Goal: Task Accomplishment & Management: Use online tool/utility

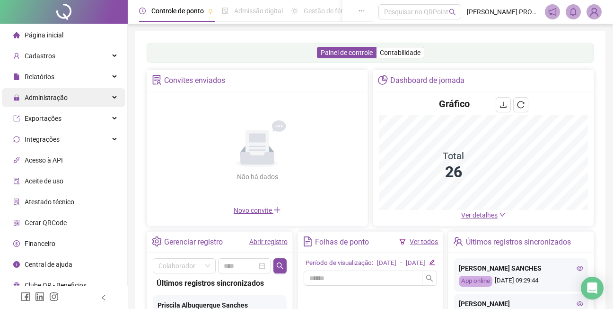
click at [47, 96] on span "Administração" at bounding box center [46, 98] width 43 height 8
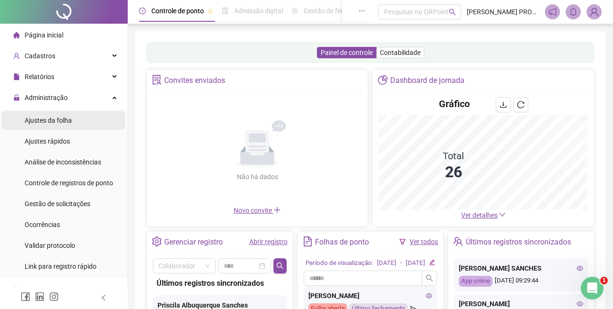
click at [57, 120] on span "Ajustes da folha" at bounding box center [48, 120] width 47 height 8
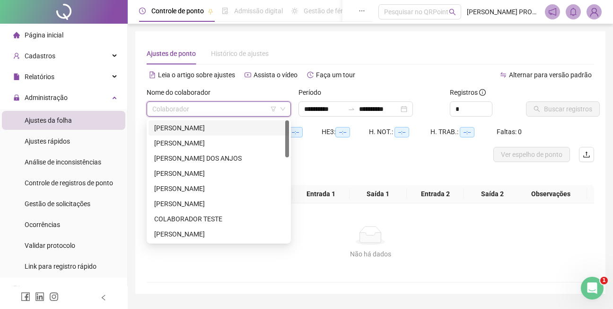
click at [251, 106] on input "search" at bounding box center [214, 109] width 124 height 14
click at [209, 141] on div "[PERSON_NAME]" at bounding box center [218, 143] width 129 height 10
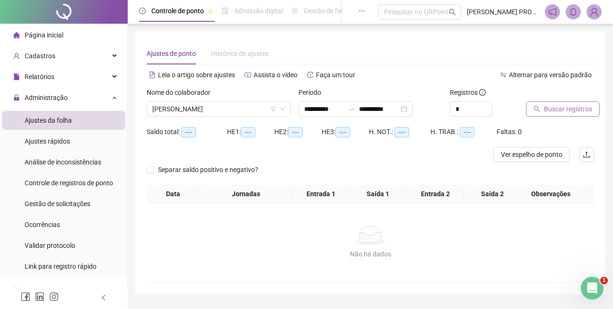
click at [550, 110] on span "Buscar registros" at bounding box center [568, 109] width 48 height 10
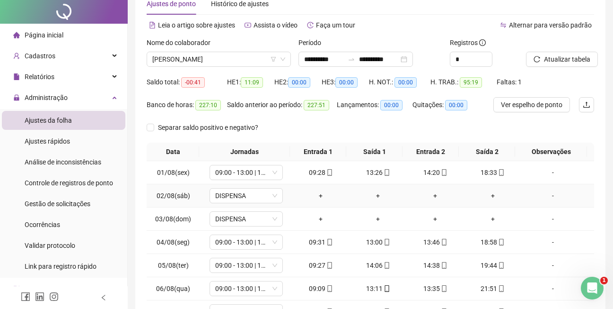
scroll to position [143, 0]
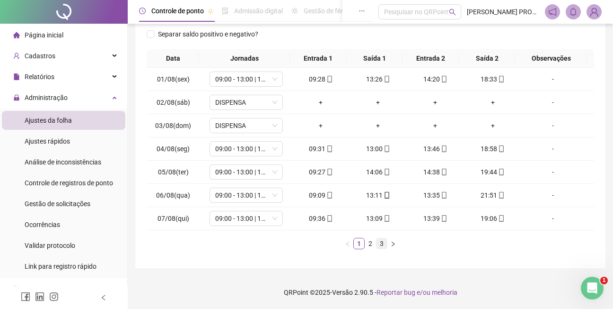
click at [383, 243] on link "3" at bounding box center [382, 243] width 10 height 10
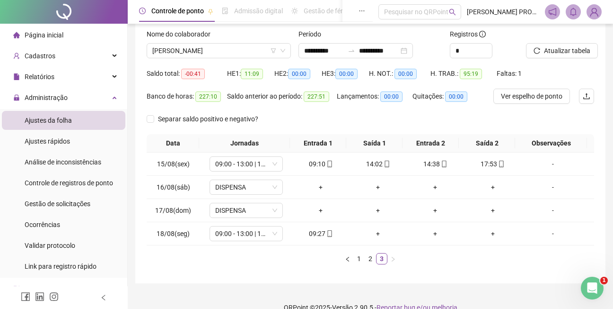
scroll to position [0, 0]
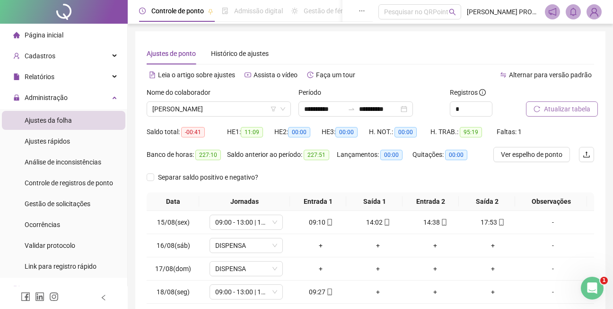
click at [573, 107] on span "Atualizar tabela" at bounding box center [567, 109] width 46 height 10
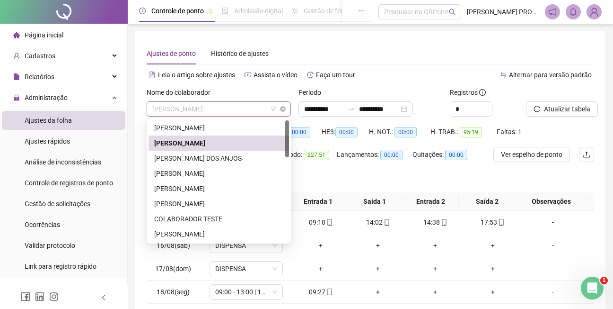
click at [232, 109] on span "[PERSON_NAME]" at bounding box center [218, 109] width 133 height 14
click at [221, 156] on div "[PERSON_NAME] DOS ANJOS" at bounding box center [218, 158] width 129 height 10
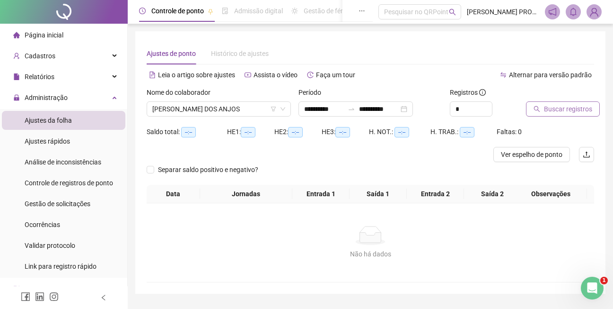
click at [575, 109] on span "Buscar registros" at bounding box center [568, 109] width 48 height 10
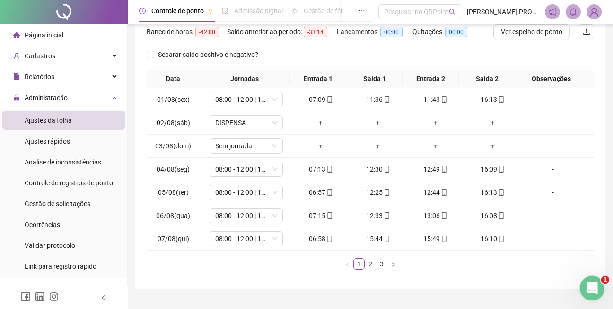
scroll to position [143, 0]
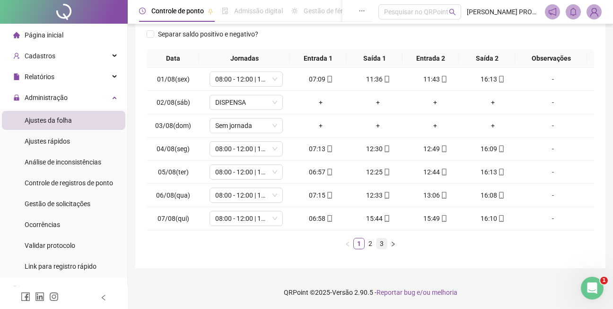
click at [381, 243] on link "3" at bounding box center [382, 243] width 10 height 10
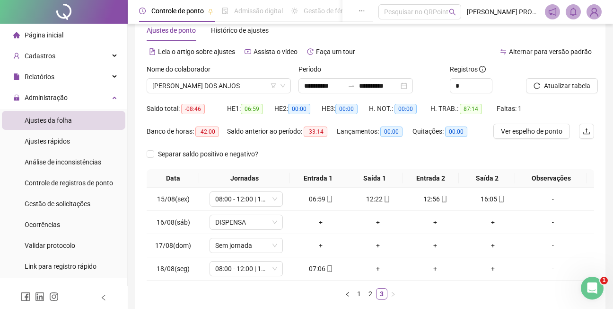
scroll to position [0, 0]
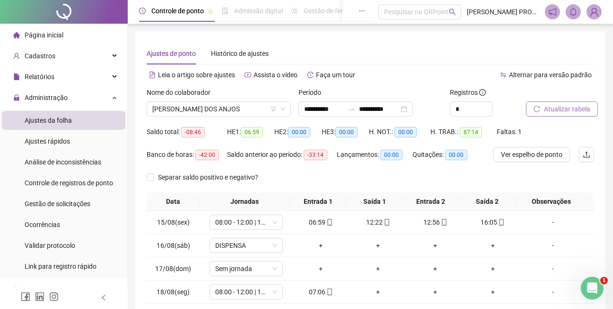
click at [568, 104] on span "Atualizar tabela" at bounding box center [567, 109] width 46 height 10
click at [264, 106] on span "[PERSON_NAME] DOS ANJOS" at bounding box center [218, 109] width 133 height 14
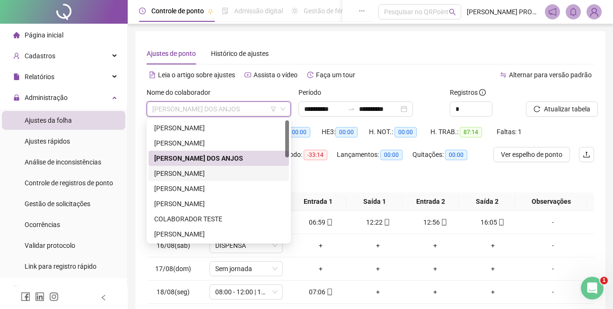
click at [211, 174] on div "[PERSON_NAME]" at bounding box center [218, 173] width 129 height 10
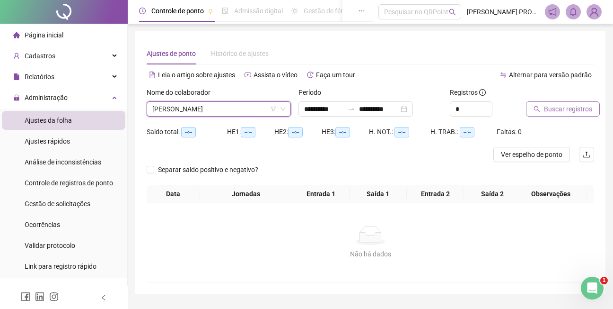
click at [556, 107] on span "Buscar registros" at bounding box center [568, 109] width 48 height 10
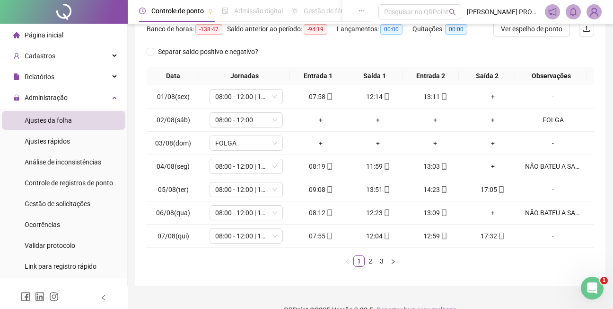
scroll to position [143, 0]
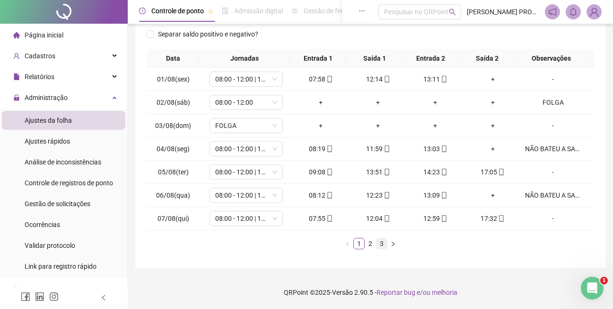
click at [383, 244] on link "3" at bounding box center [382, 243] width 10 height 10
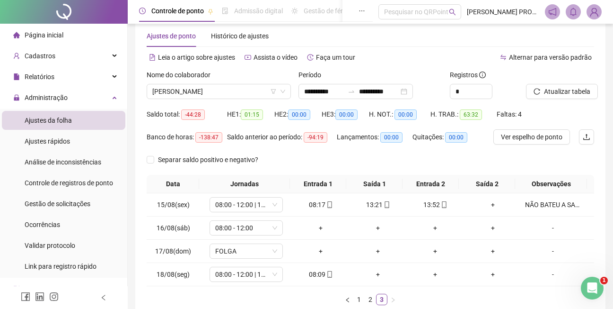
scroll to position [6, 0]
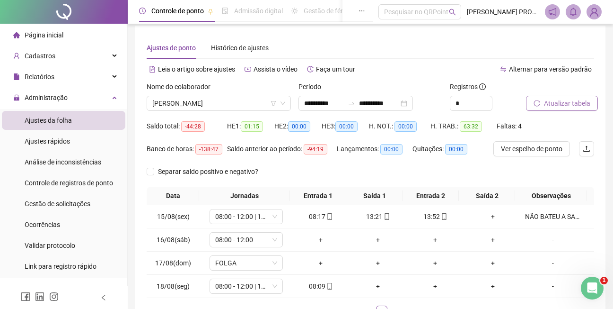
click at [572, 104] on span "Atualizar tabela" at bounding box center [567, 103] width 46 height 10
click at [259, 103] on span "[PERSON_NAME]" at bounding box center [218, 103] width 133 height 14
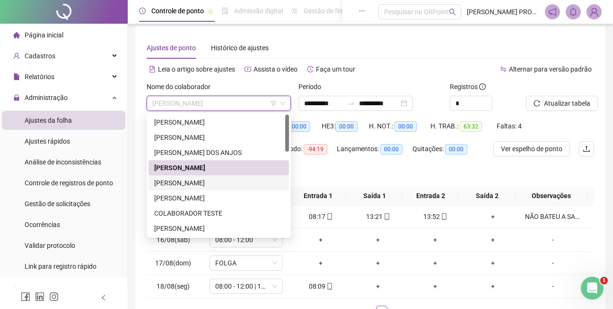
click at [190, 184] on div "[PERSON_NAME]" at bounding box center [218, 182] width 129 height 10
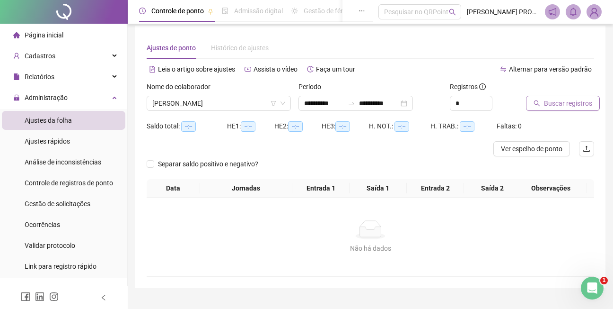
click at [558, 103] on span "Buscar registros" at bounding box center [568, 103] width 48 height 10
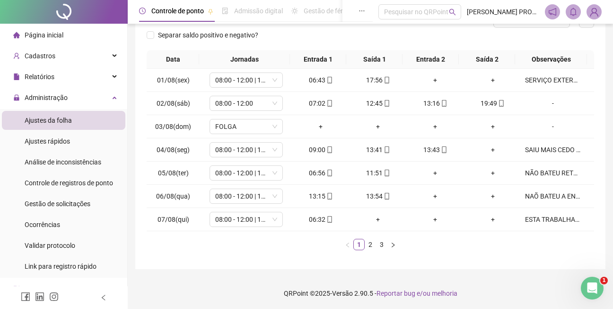
scroll to position [135, 0]
click at [381, 242] on link "3" at bounding box center [382, 243] width 10 height 10
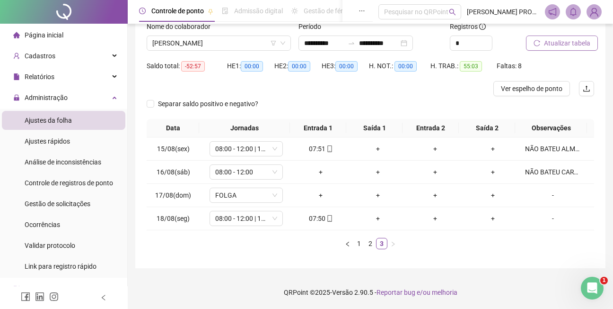
click at [564, 44] on span "Atualizar tabela" at bounding box center [567, 43] width 46 height 10
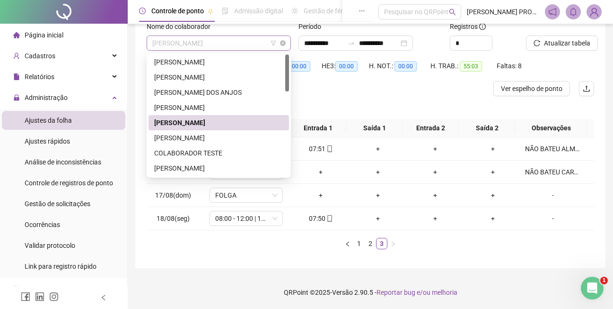
click at [238, 44] on span "[PERSON_NAME]" at bounding box center [218, 43] width 133 height 14
click at [212, 138] on div "[PERSON_NAME]" at bounding box center [218, 137] width 129 height 10
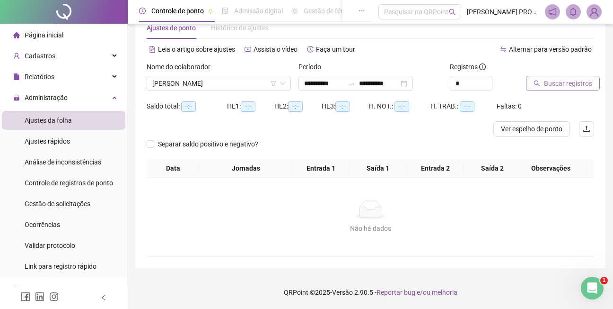
click at [567, 83] on span "Buscar registros" at bounding box center [568, 83] width 48 height 10
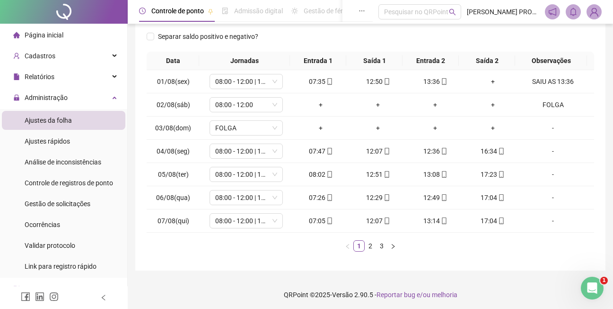
scroll to position [143, 0]
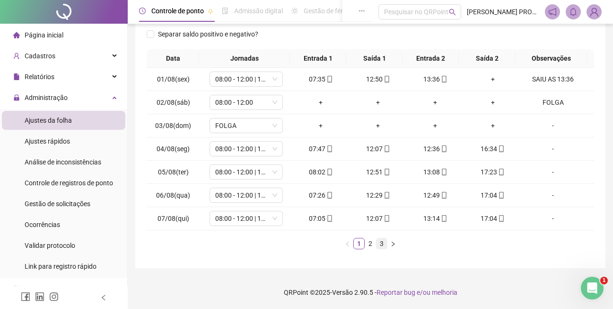
click at [381, 243] on link "3" at bounding box center [382, 243] width 10 height 10
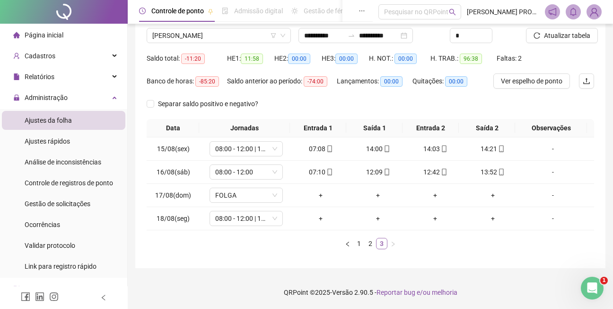
scroll to position [73, 0]
click at [547, 218] on div "-" at bounding box center [553, 218] width 56 height 10
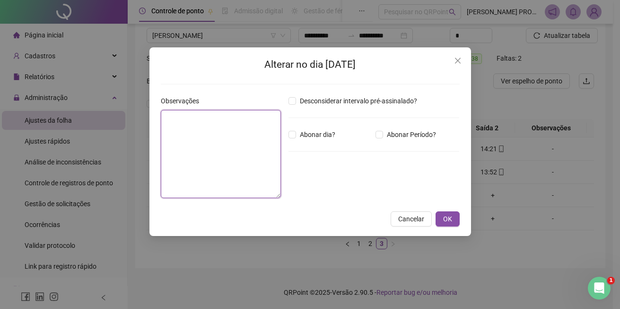
click at [206, 123] on textarea at bounding box center [221, 154] width 120 height 88
type textarea "*"
type textarea "*****"
drag, startPoint x: 446, startPoint y: 217, endPoint x: 443, endPoint y: 211, distance: 7.2
click at [445, 216] on span "OK" at bounding box center [447, 218] width 9 height 10
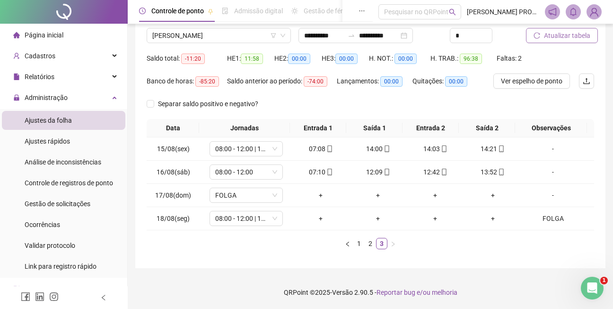
click at [568, 32] on span "Atualizar tabela" at bounding box center [567, 35] width 46 height 10
click at [573, 33] on span "Atualizar tabela" at bounding box center [567, 35] width 46 height 10
click at [262, 37] on span "[PERSON_NAME]" at bounding box center [218, 35] width 133 height 14
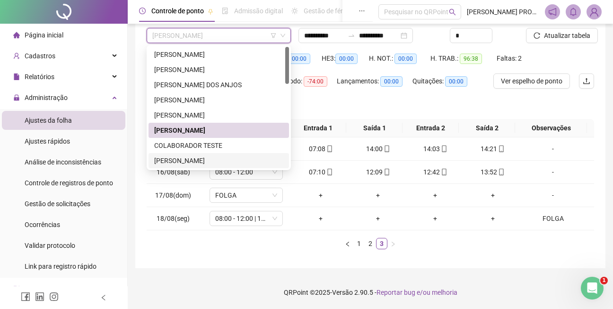
click at [205, 160] on div "[PERSON_NAME]" at bounding box center [218, 160] width 129 height 10
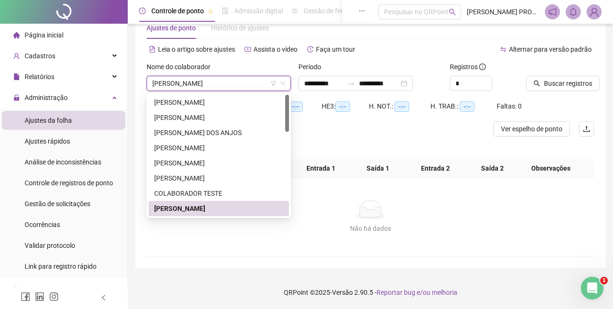
scroll to position [26, 0]
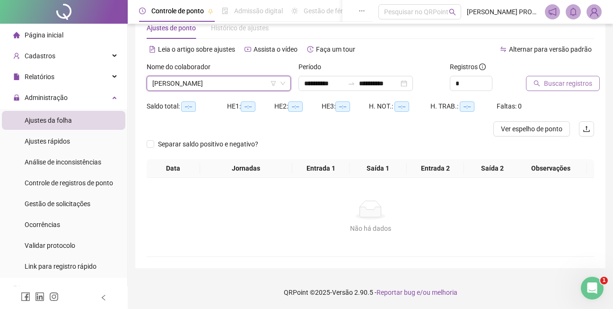
click at [558, 82] on span "Buscar registros" at bounding box center [568, 83] width 48 height 10
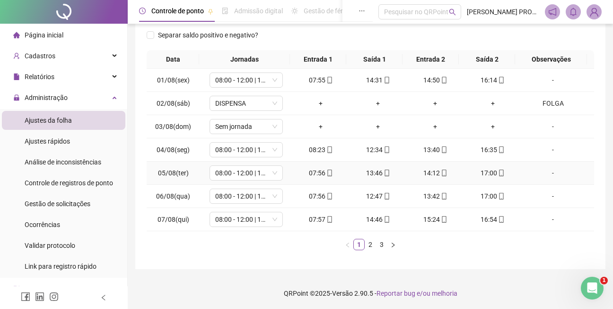
scroll to position [143, 0]
click at [382, 243] on link "3" at bounding box center [382, 243] width 10 height 10
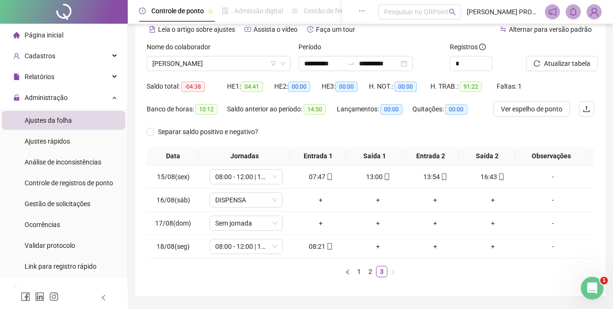
scroll to position [0, 0]
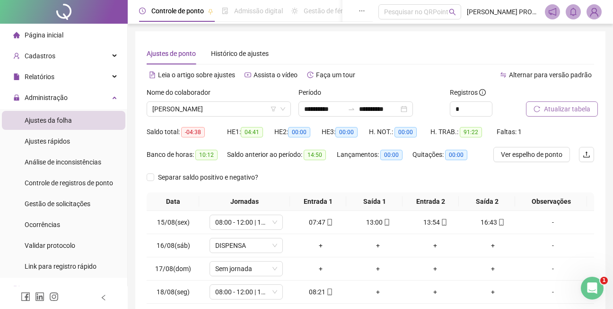
click at [550, 110] on span "Atualizar tabela" at bounding box center [567, 109] width 46 height 10
click at [235, 108] on span "[PERSON_NAME]" at bounding box center [218, 109] width 133 height 14
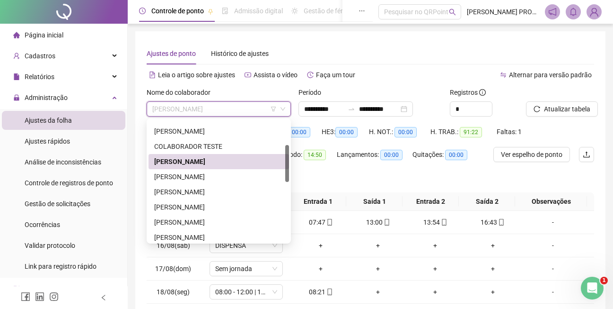
scroll to position [80, 0]
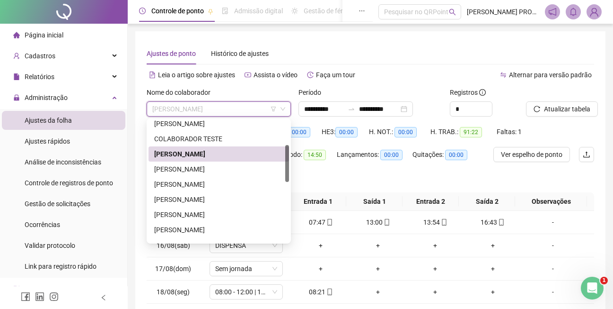
drag, startPoint x: 288, startPoint y: 150, endPoint x: 289, endPoint y: 174, distance: 23.7
click at [290, 175] on div "281270 286763 287451 CARLOS ALBERTO DA SILVA ARAUJO COLABORADOR TESTE ELIANA DE…" at bounding box center [219, 180] width 144 height 125
click at [199, 170] on div "[PERSON_NAME]" at bounding box center [218, 169] width 129 height 10
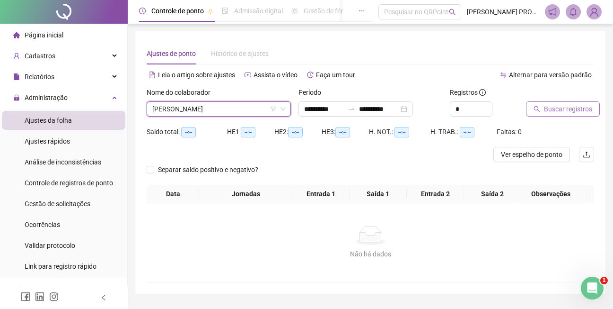
click at [566, 107] on span "Buscar registros" at bounding box center [568, 109] width 48 height 10
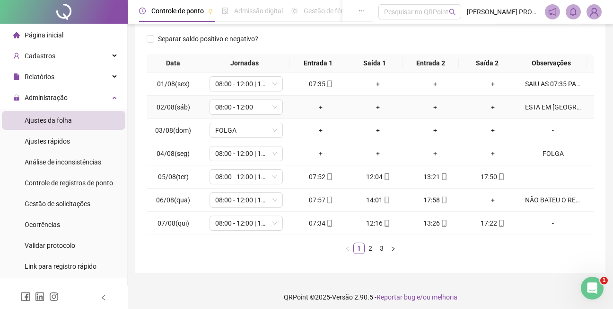
scroll to position [143, 0]
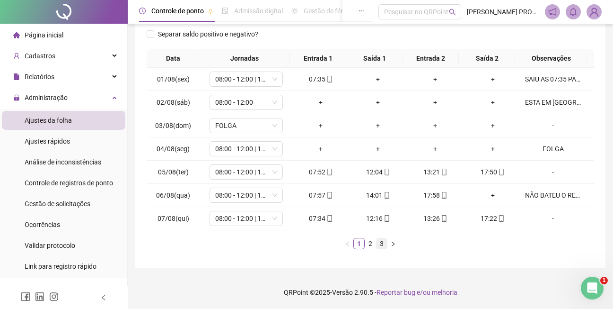
click at [379, 242] on link "3" at bounding box center [382, 243] width 10 height 10
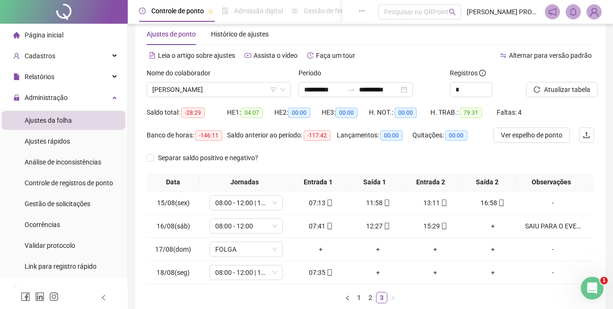
scroll to position [11, 0]
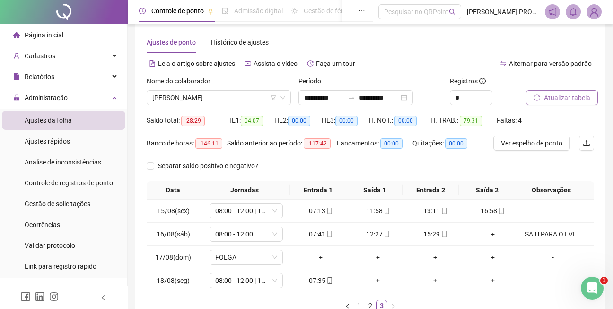
click at [578, 94] on span "Atualizar tabela" at bounding box center [567, 97] width 46 height 10
click at [242, 97] on span "[PERSON_NAME]" at bounding box center [218, 97] width 133 height 14
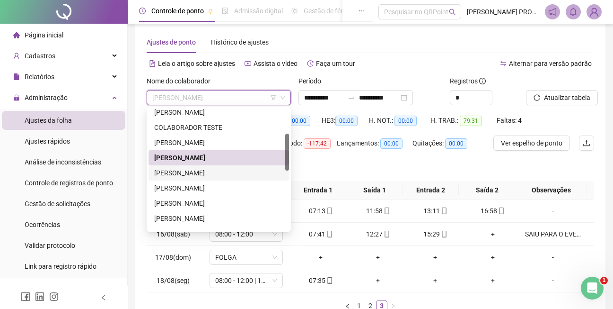
click at [201, 174] on div "[PERSON_NAME]" at bounding box center [218, 173] width 129 height 10
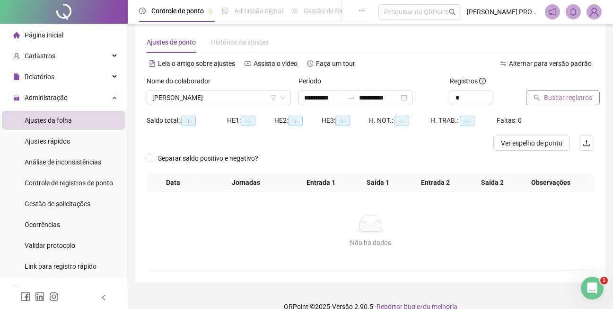
click at [568, 98] on span "Buscar registros" at bounding box center [568, 97] width 48 height 10
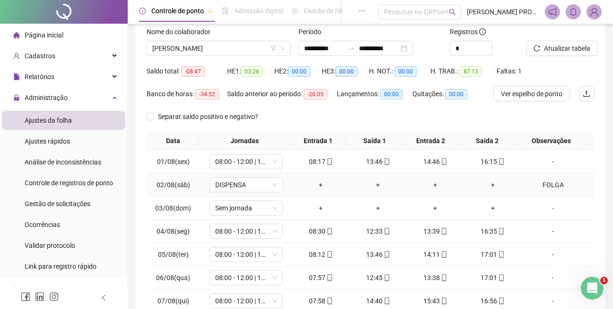
scroll to position [143, 0]
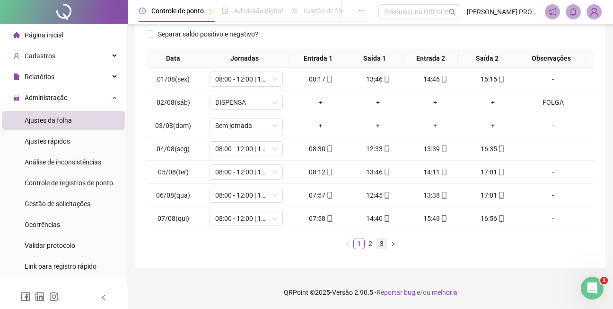
click at [383, 242] on link "3" at bounding box center [382, 243] width 10 height 10
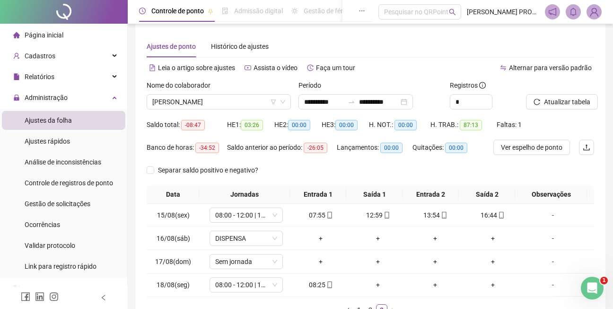
scroll to position [2, 0]
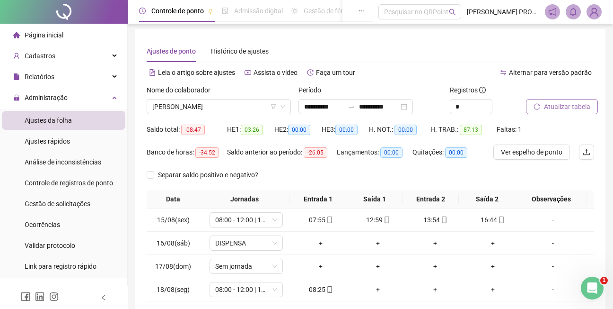
click at [573, 106] on span "Atualizar tabela" at bounding box center [567, 106] width 46 height 10
click at [238, 106] on span "[PERSON_NAME]" at bounding box center [218, 106] width 133 height 14
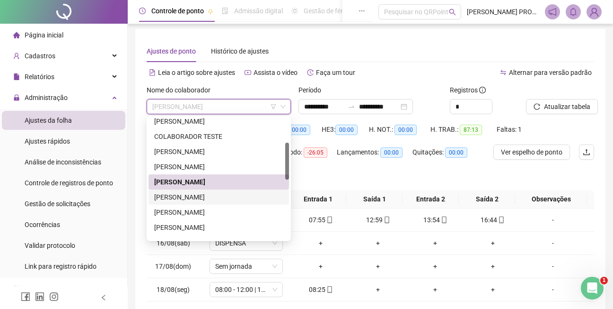
click at [176, 197] on div "[PERSON_NAME]" at bounding box center [218, 197] width 129 height 10
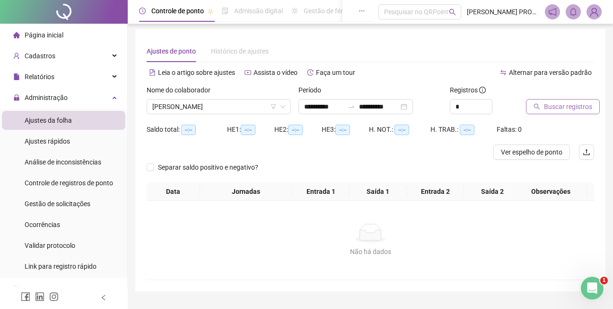
click at [560, 107] on span "Buscar registros" at bounding box center [568, 106] width 48 height 10
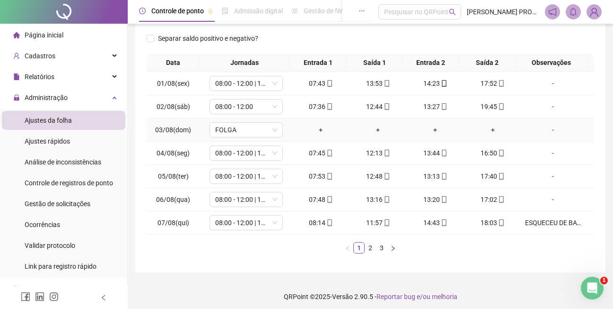
scroll to position [143, 0]
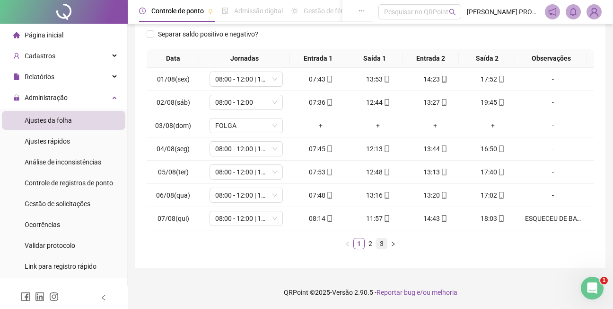
click at [381, 242] on link "3" at bounding box center [382, 243] width 10 height 10
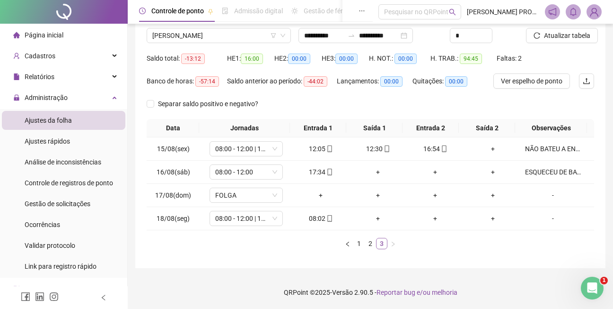
scroll to position [73, 0]
click at [557, 35] on span "Atualizar tabela" at bounding box center [567, 35] width 46 height 10
click at [567, 36] on span "Atualizar tabela" at bounding box center [567, 35] width 46 height 10
click at [240, 42] on span "[PERSON_NAME]" at bounding box center [218, 35] width 133 height 14
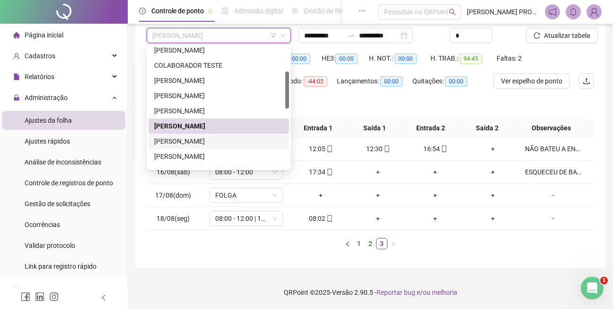
click at [219, 141] on div "[PERSON_NAME]" at bounding box center [218, 141] width 129 height 10
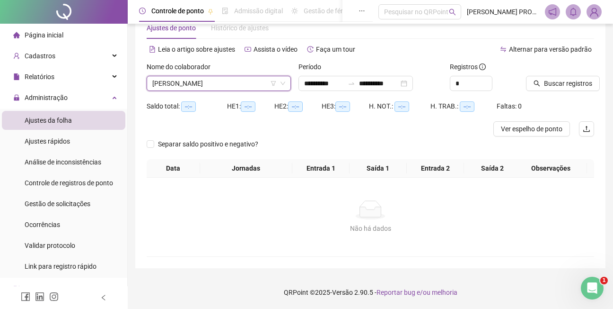
scroll to position [26, 0]
click at [561, 79] on span "Buscar registros" at bounding box center [568, 83] width 48 height 10
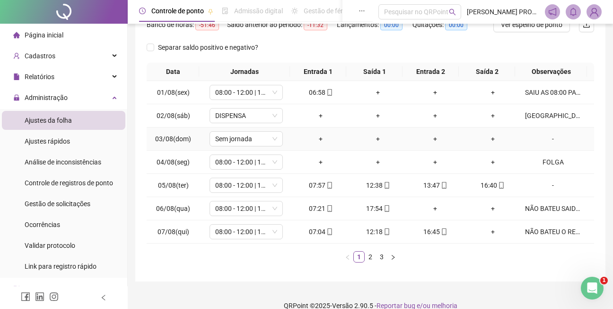
scroll to position [143, 0]
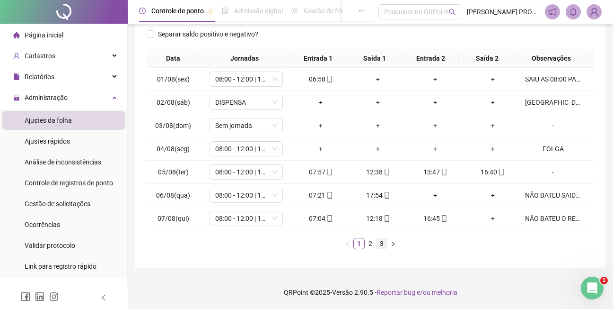
click at [381, 242] on link "3" at bounding box center [382, 243] width 10 height 10
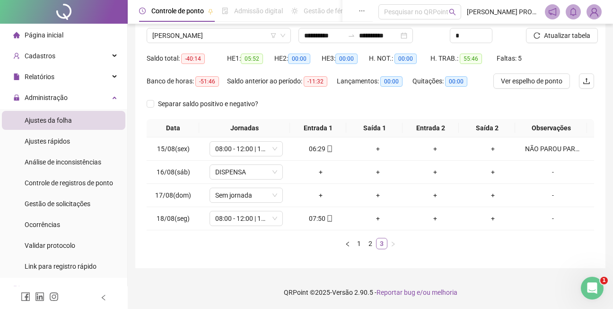
scroll to position [73, 0]
click at [579, 32] on span "Atualizar tabela" at bounding box center [567, 35] width 46 height 10
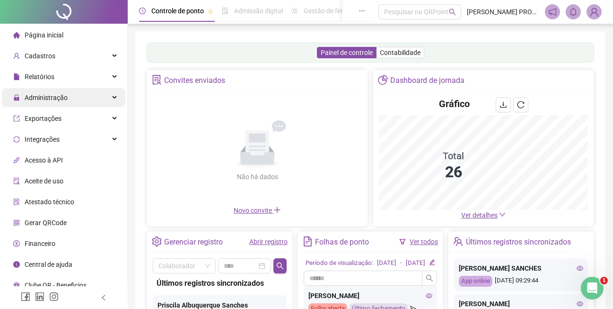
click at [44, 97] on span "Administração" at bounding box center [46, 98] width 43 height 8
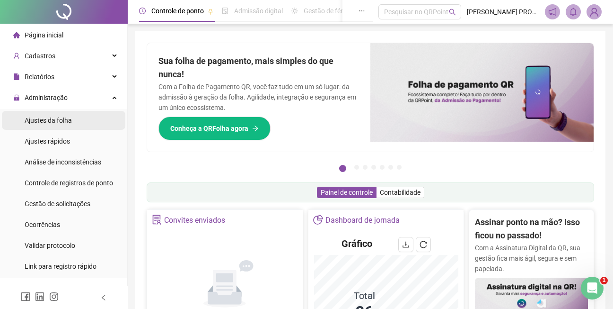
click at [52, 117] on span "Ajustes da folha" at bounding box center [48, 120] width 47 height 8
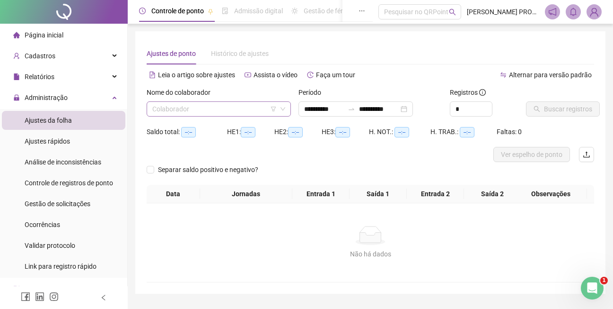
click at [240, 107] on input "search" at bounding box center [214, 109] width 124 height 14
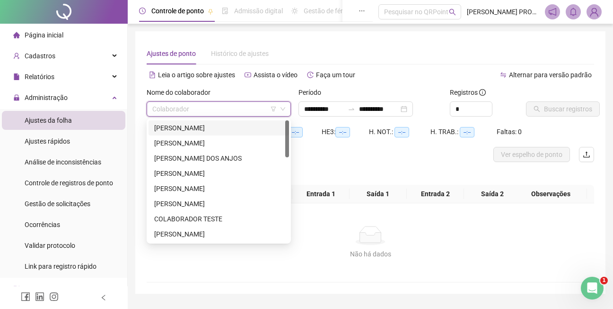
click at [260, 108] on input "search" at bounding box center [214, 109] width 124 height 14
click at [202, 231] on div "[PERSON_NAME]" at bounding box center [218, 234] width 129 height 10
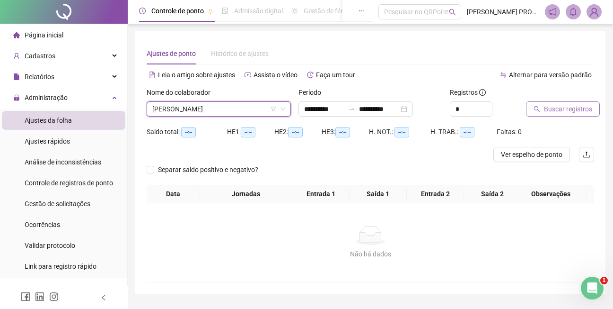
click at [558, 108] on span "Buscar registros" at bounding box center [568, 109] width 48 height 10
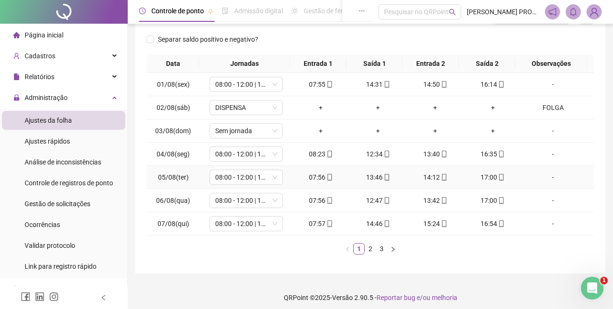
scroll to position [143, 0]
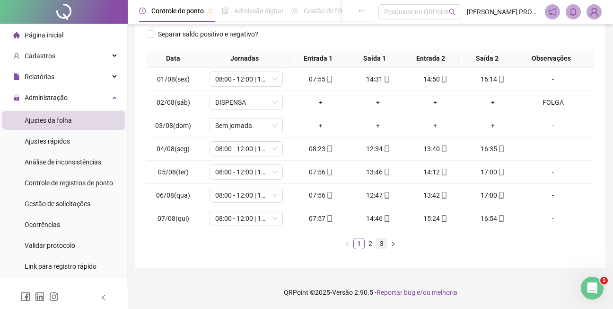
click at [382, 244] on link "3" at bounding box center [382, 243] width 10 height 10
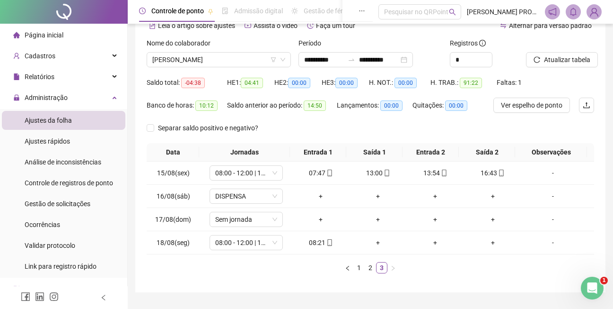
scroll to position [0, 0]
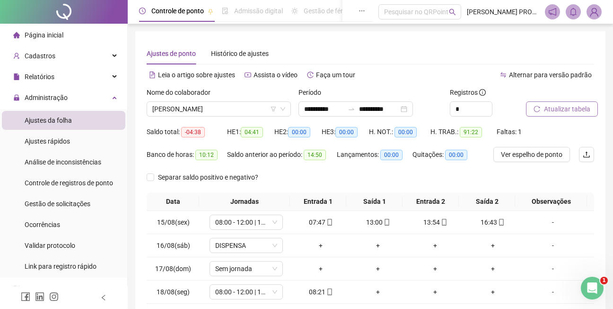
click at [550, 107] on span "Atualizar tabela" at bounding box center [567, 109] width 46 height 10
click at [239, 109] on span "[PERSON_NAME]" at bounding box center [218, 109] width 133 height 14
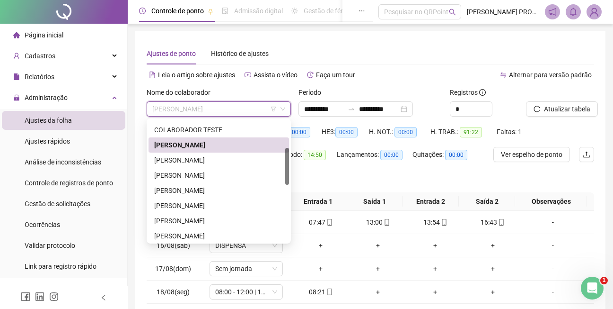
drag, startPoint x: 288, startPoint y: 149, endPoint x: 259, endPoint y: 176, distance: 40.2
click at [286, 176] on div at bounding box center [287, 166] width 4 height 37
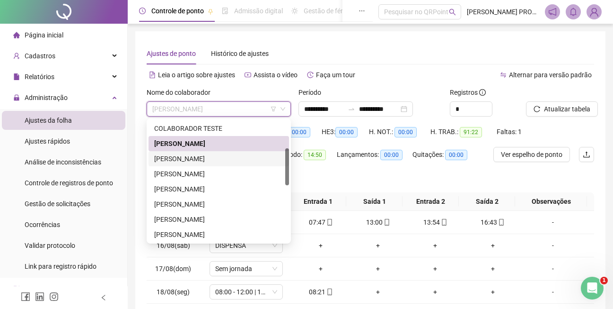
click at [219, 158] on div "[PERSON_NAME]" at bounding box center [218, 158] width 129 height 10
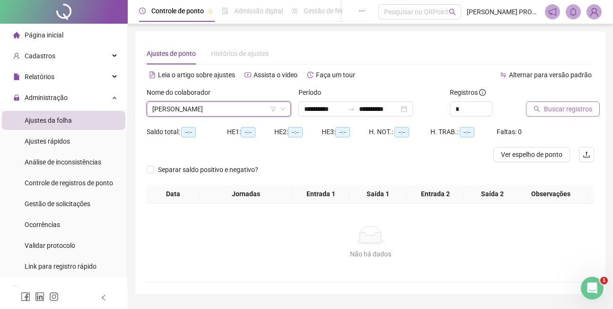
click at [571, 107] on span "Buscar registros" at bounding box center [568, 109] width 48 height 10
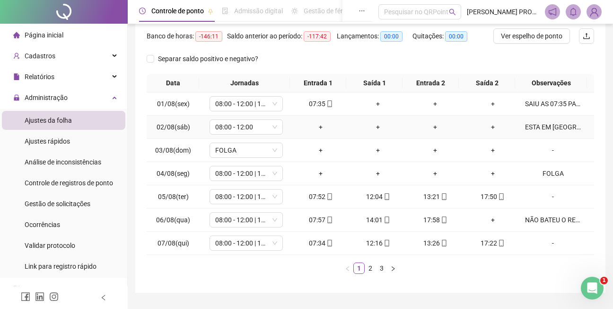
scroll to position [143, 0]
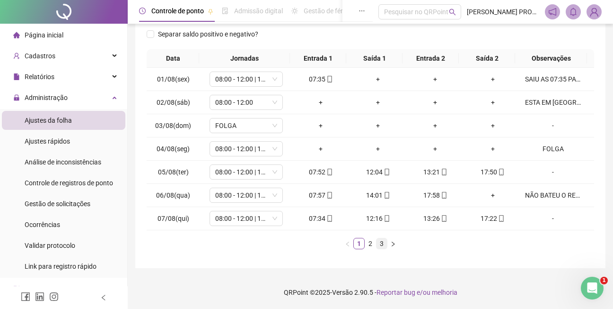
click at [382, 242] on link "3" at bounding box center [382, 243] width 10 height 10
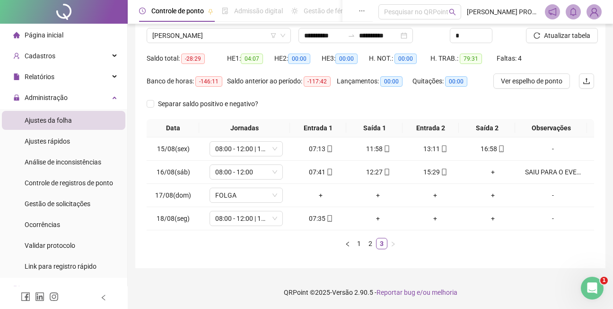
scroll to position [73, 0]
click at [572, 37] on span "Atualizar tabela" at bounding box center [567, 35] width 46 height 10
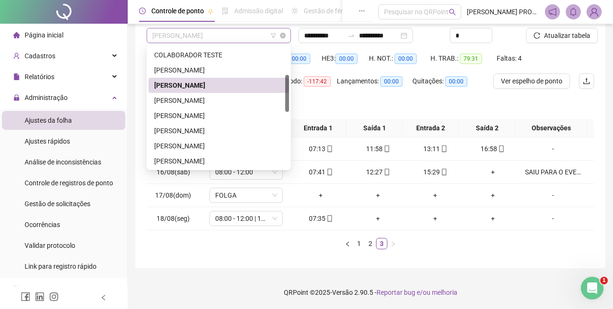
click at [252, 31] on span "[PERSON_NAME]" at bounding box center [218, 35] width 133 height 14
click at [218, 101] on div "[PERSON_NAME]" at bounding box center [218, 100] width 129 height 10
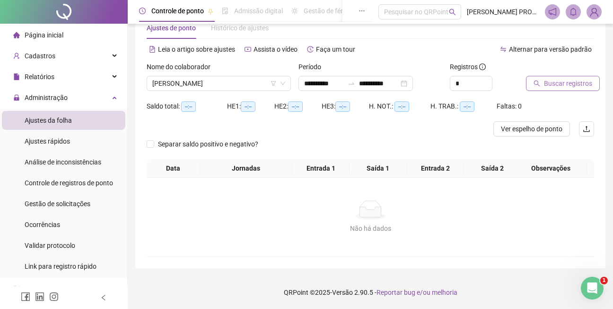
click at [564, 84] on span "Buscar registros" at bounding box center [568, 83] width 48 height 10
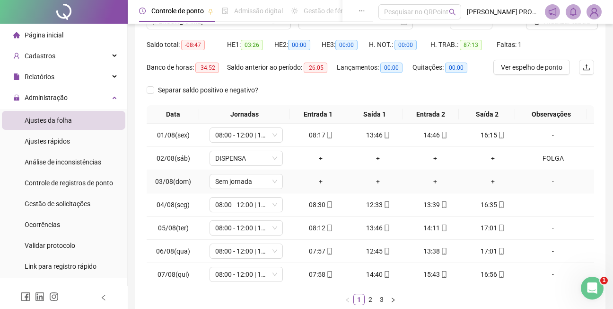
scroll to position [143, 0]
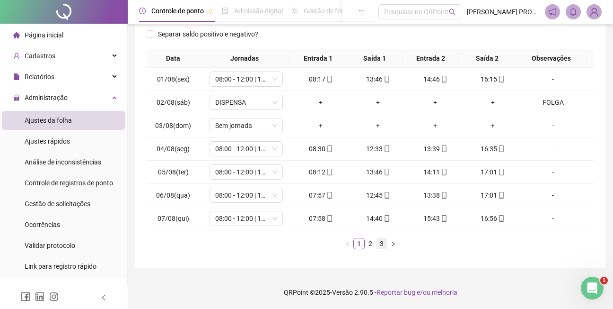
click at [382, 244] on link "3" at bounding box center [382, 243] width 10 height 10
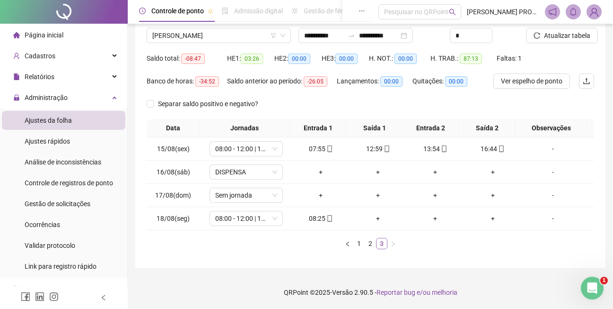
scroll to position [73, 0]
click at [573, 32] on span "Atualizar tabela" at bounding box center [567, 35] width 46 height 10
click at [255, 35] on span "[PERSON_NAME]" at bounding box center [218, 35] width 133 height 14
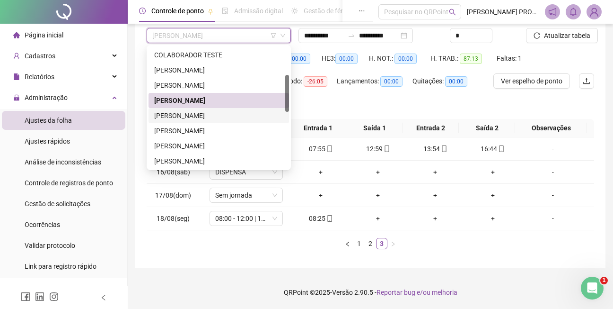
click at [184, 113] on div "[PERSON_NAME]" at bounding box center [218, 115] width 129 height 10
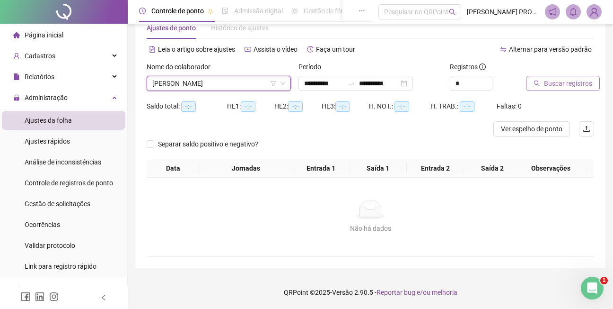
click at [553, 80] on span "Buscar registros" at bounding box center [568, 83] width 48 height 10
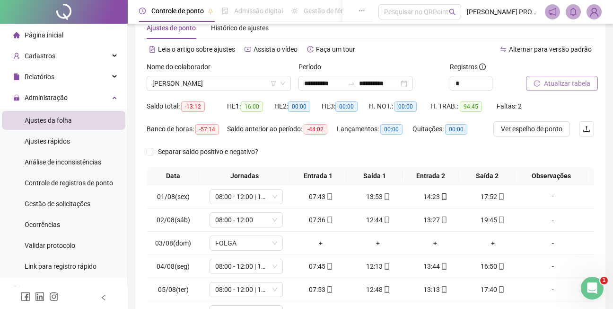
click at [573, 83] on span "Atualizar tabela" at bounding box center [567, 83] width 46 height 10
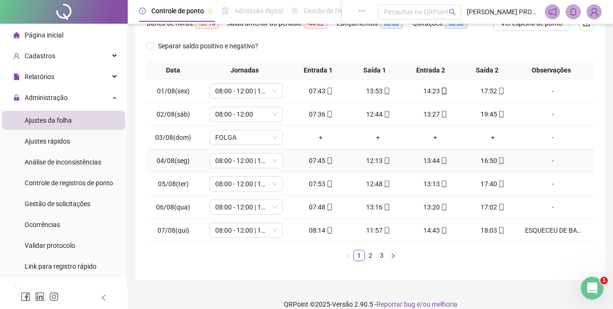
scroll to position [143, 0]
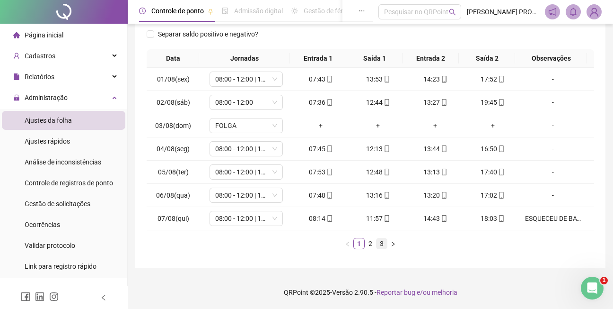
click at [382, 241] on link "3" at bounding box center [382, 243] width 10 height 10
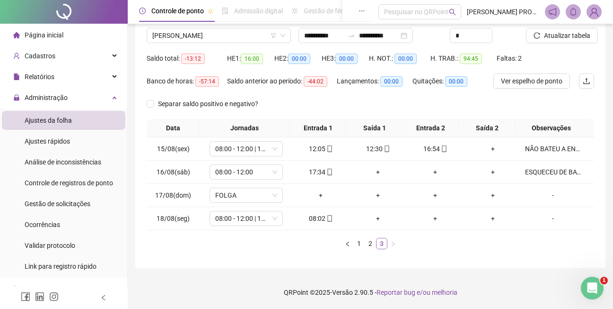
scroll to position [73, 0]
click at [575, 32] on span "Atualizar tabela" at bounding box center [567, 35] width 46 height 10
click at [240, 35] on span "[PERSON_NAME]" at bounding box center [218, 35] width 133 height 14
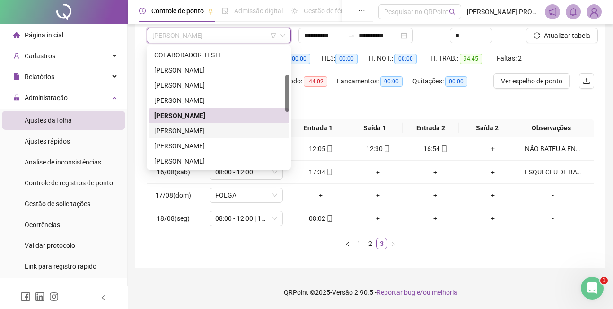
click at [203, 132] on div "[PERSON_NAME]" at bounding box center [218, 130] width 129 height 10
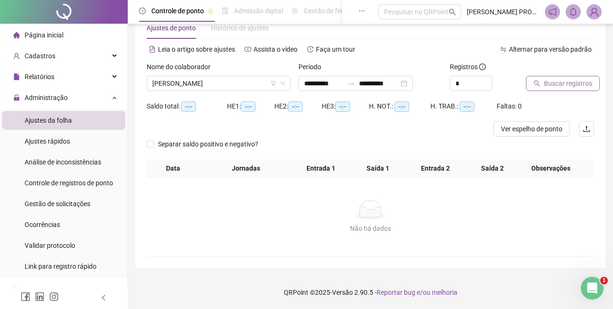
click at [566, 82] on span "Buscar registros" at bounding box center [568, 83] width 48 height 10
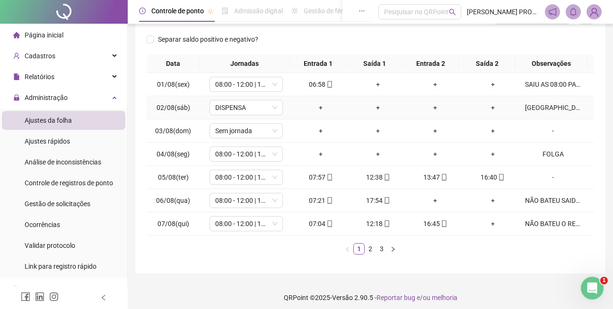
scroll to position [143, 0]
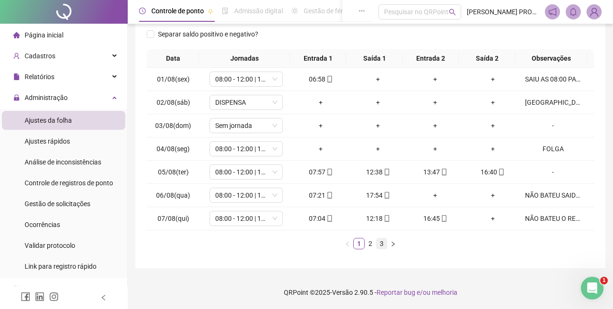
click at [382, 244] on link "3" at bounding box center [382, 243] width 10 height 10
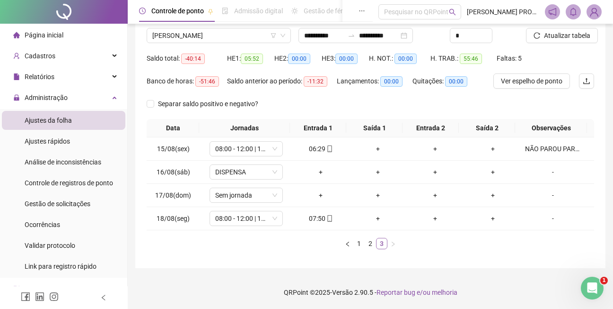
scroll to position [73, 0]
click at [564, 36] on span "Atualizar tabela" at bounding box center [567, 35] width 46 height 10
click at [255, 37] on span "[PERSON_NAME]" at bounding box center [218, 35] width 133 height 14
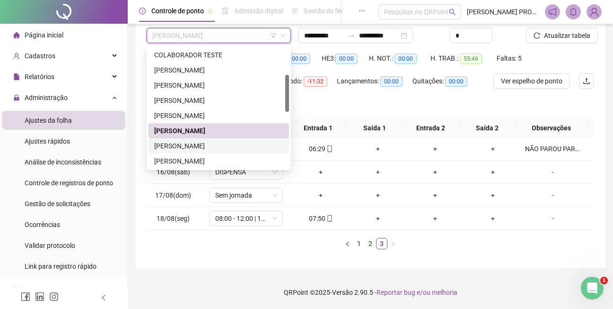
click at [194, 142] on div "[PERSON_NAME]" at bounding box center [218, 146] width 129 height 10
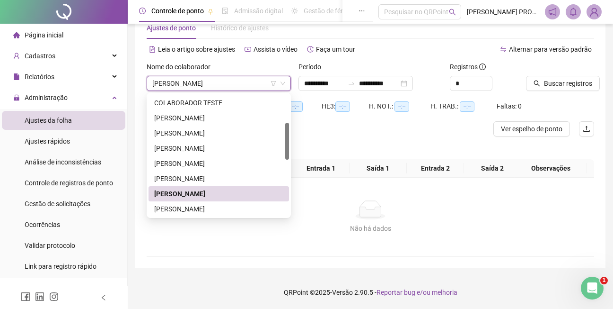
scroll to position [26, 0]
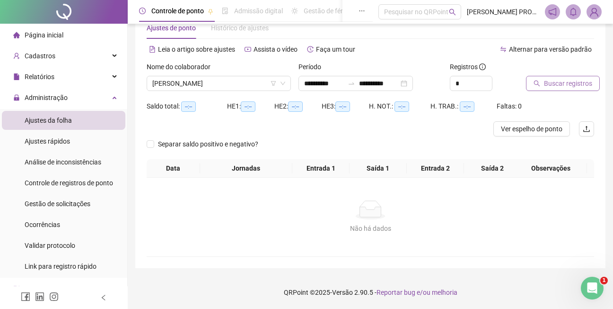
click at [565, 81] on span "Buscar registros" at bounding box center [568, 83] width 48 height 10
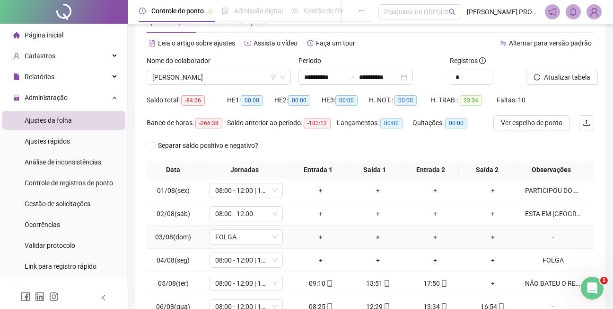
scroll to position [143, 0]
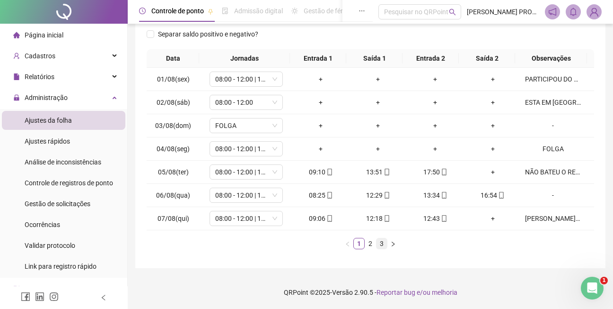
click at [387, 242] on li "3" at bounding box center [381, 243] width 11 height 11
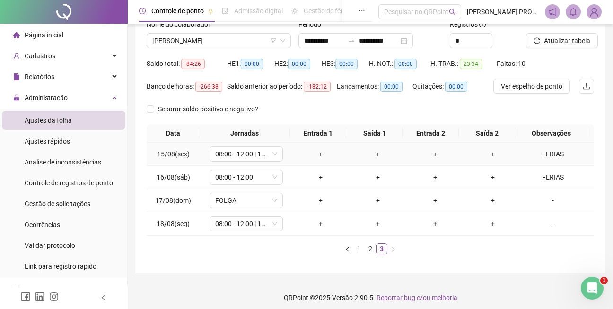
scroll to position [73, 0]
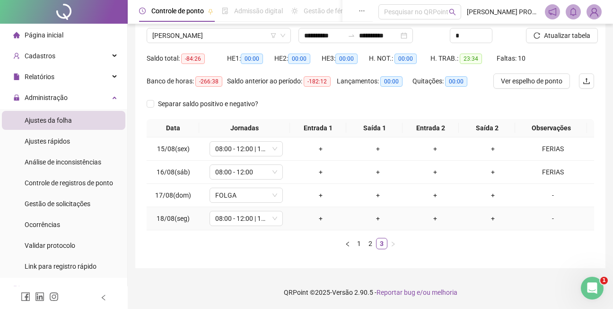
click at [548, 219] on div "-" at bounding box center [553, 218] width 56 height 10
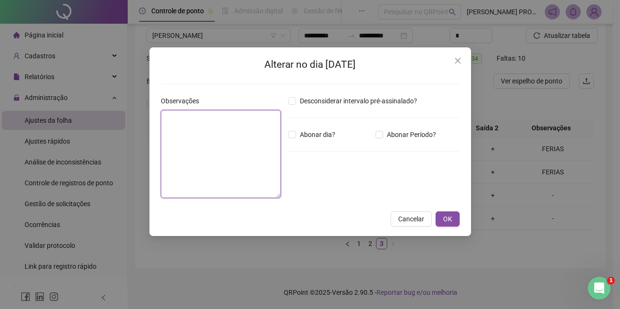
click at [217, 123] on textarea at bounding box center [221, 154] width 120 height 88
type textarea "******"
click at [453, 216] on button "OK" at bounding box center [448, 218] width 24 height 15
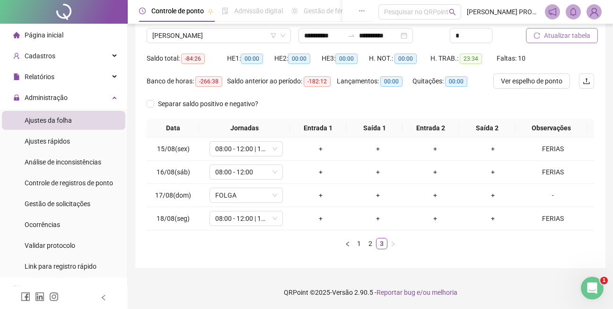
click at [562, 35] on span "Atualizar tabela" at bounding box center [567, 35] width 46 height 10
click at [248, 34] on span "[PERSON_NAME]" at bounding box center [218, 35] width 133 height 14
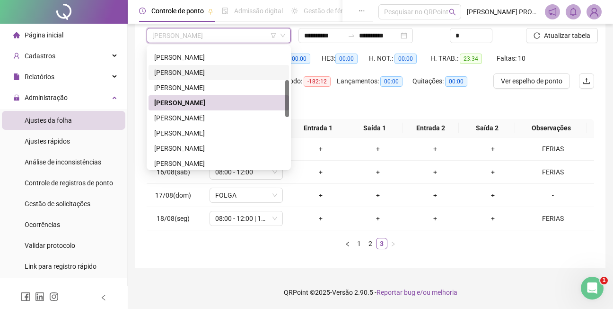
scroll to position [143, 0]
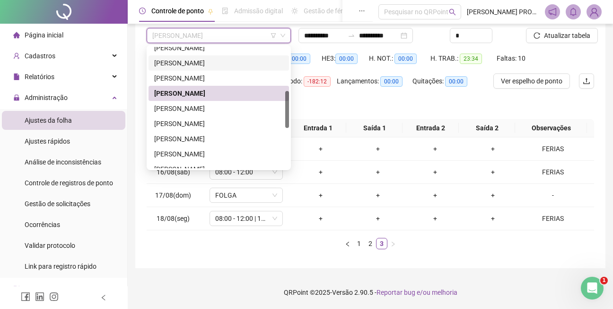
drag, startPoint x: 287, startPoint y: 106, endPoint x: 284, endPoint y: 122, distance: 16.3
click at [284, 122] on div "[PERSON_NAME] DE [PERSON_NAME] [PERSON_NAME] DO ROSÁRIO [PERSON_NAME] [PERSON_N…" at bounding box center [219, 107] width 141 height 121
click at [212, 108] on div "[PERSON_NAME]" at bounding box center [218, 108] width 129 height 10
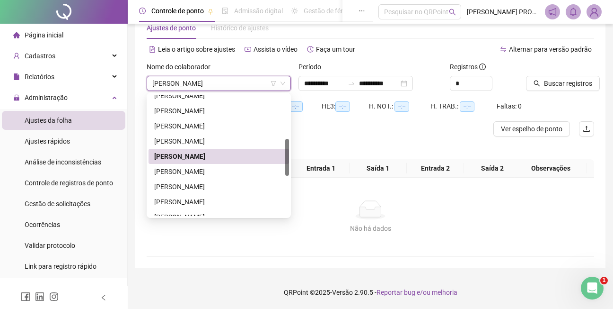
scroll to position [26, 0]
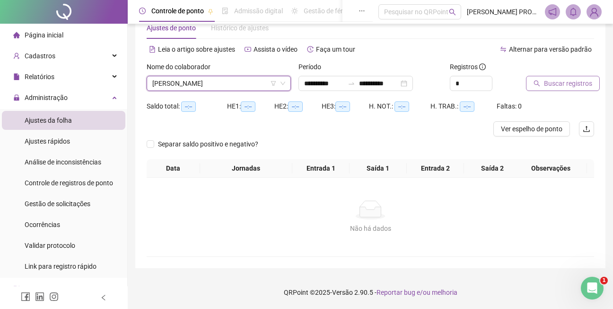
click at [570, 82] on span "Buscar registros" at bounding box center [568, 83] width 48 height 10
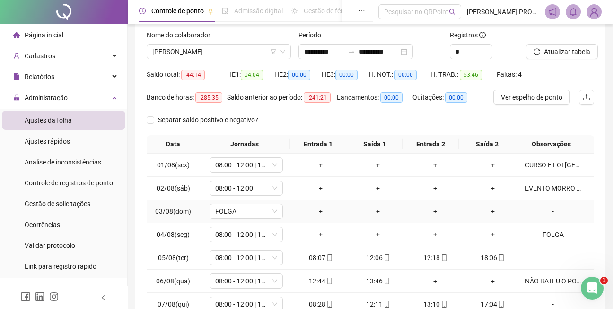
scroll to position [143, 0]
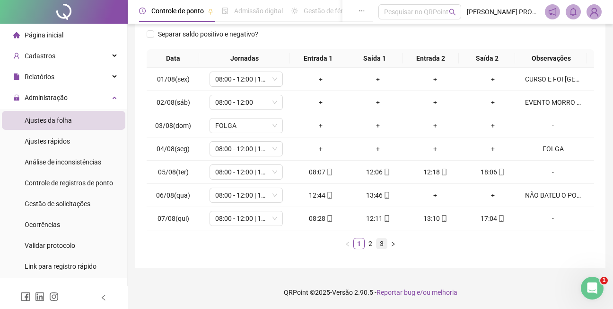
click at [382, 243] on link "3" at bounding box center [382, 243] width 10 height 10
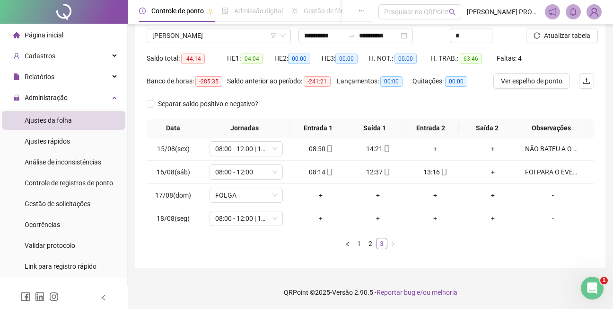
scroll to position [73, 0]
click at [548, 219] on div "-" at bounding box center [553, 218] width 56 height 10
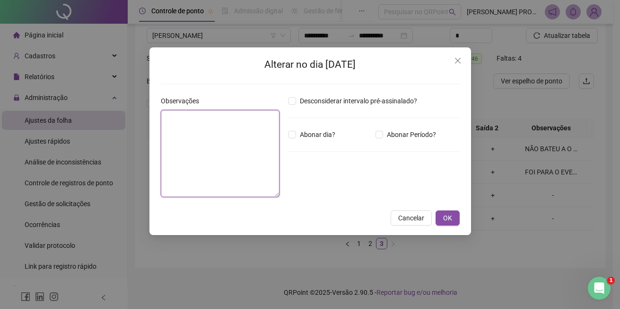
click at [203, 130] on textarea at bounding box center [220, 153] width 119 height 87
type textarea "*****"
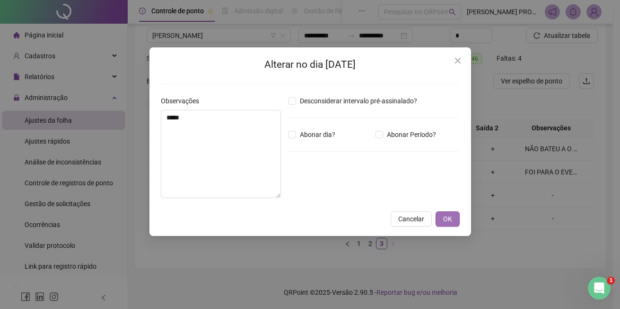
click at [445, 217] on span "OK" at bounding box center [447, 218] width 9 height 10
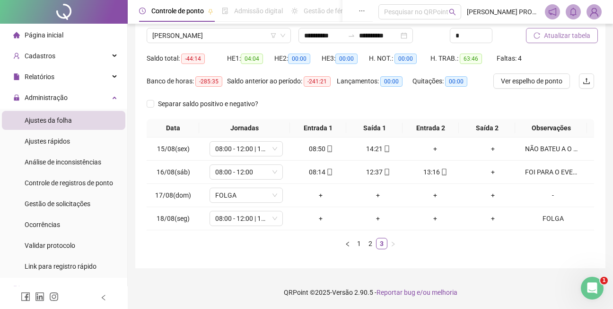
click at [574, 35] on span "Atualizar tabela" at bounding box center [567, 35] width 46 height 10
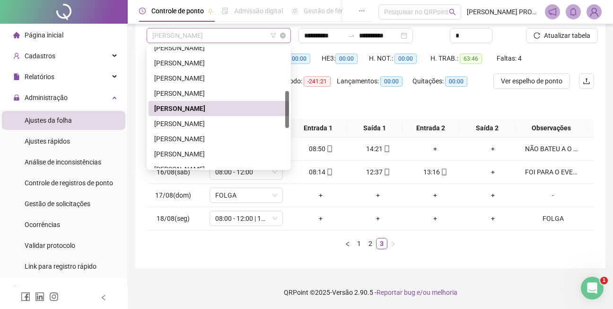
click at [248, 36] on span "[PERSON_NAME]" at bounding box center [218, 35] width 133 height 14
click at [215, 124] on div "[PERSON_NAME]" at bounding box center [218, 123] width 129 height 10
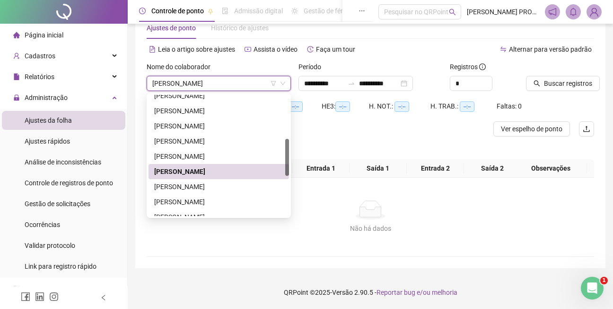
scroll to position [26, 0]
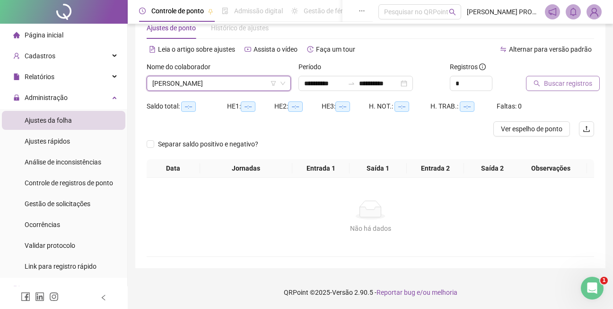
click at [561, 86] on span "Buscar registros" at bounding box center [568, 83] width 48 height 10
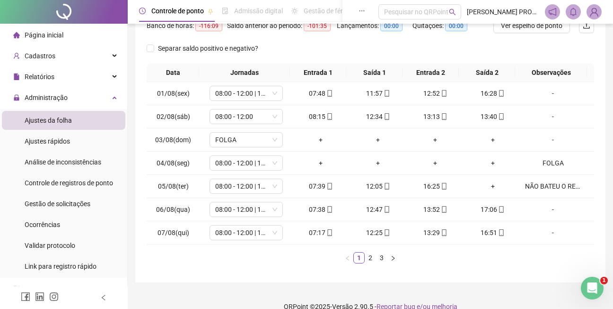
scroll to position [143, 0]
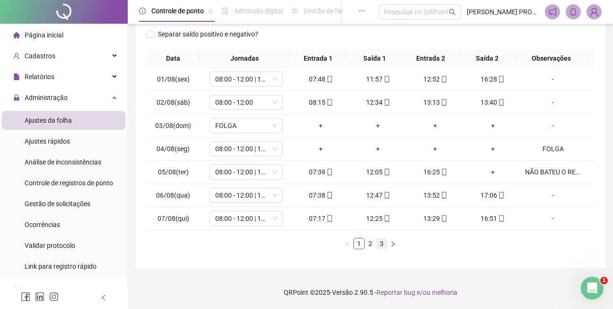
click at [380, 243] on link "3" at bounding box center [382, 243] width 10 height 10
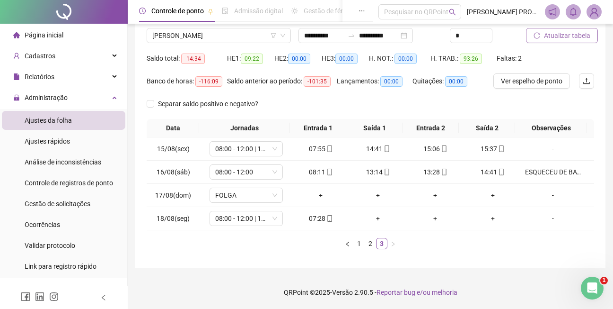
click at [574, 32] on span "Atualizar tabela" at bounding box center [567, 35] width 46 height 10
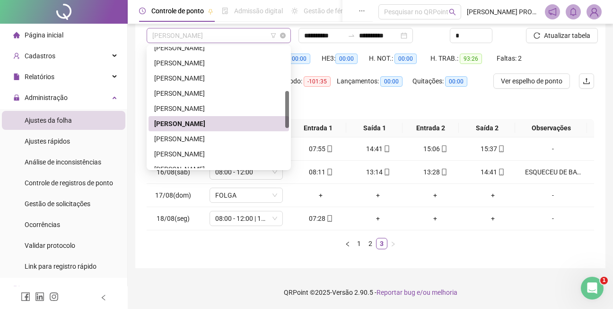
click at [234, 33] on span "[PERSON_NAME]" at bounding box center [218, 35] width 133 height 14
click at [200, 139] on div "[PERSON_NAME]" at bounding box center [218, 138] width 129 height 10
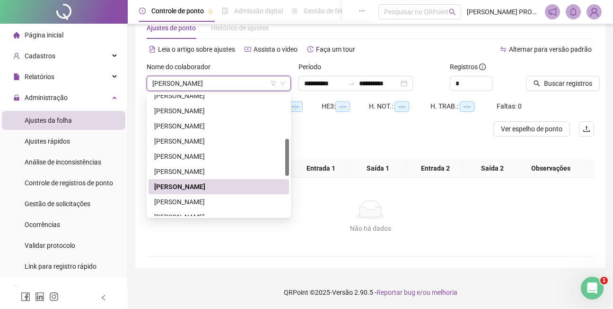
scroll to position [26, 0]
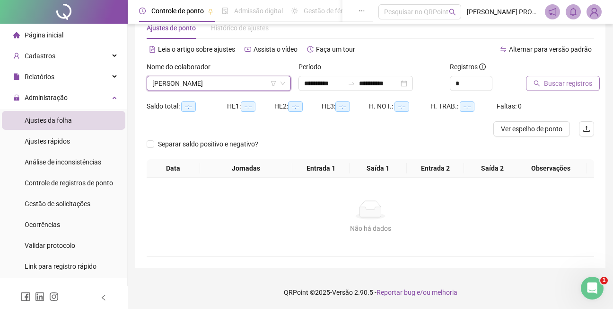
click at [571, 83] on span "Buscar registros" at bounding box center [568, 83] width 48 height 10
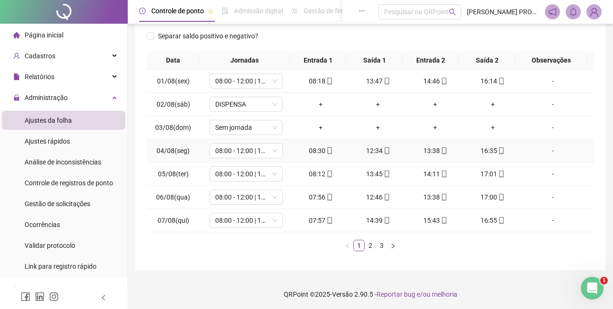
scroll to position [143, 0]
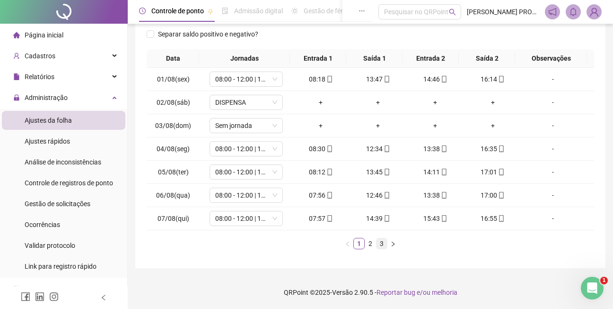
click at [382, 243] on link "3" at bounding box center [382, 243] width 10 height 10
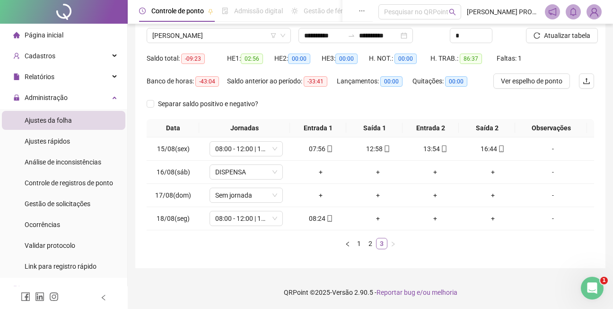
scroll to position [73, 0]
click at [563, 32] on span "Atualizar tabela" at bounding box center [567, 35] width 46 height 10
click at [578, 33] on span "Atualizar tabela" at bounding box center [567, 35] width 46 height 10
click at [260, 38] on span "[PERSON_NAME]" at bounding box center [218, 35] width 133 height 14
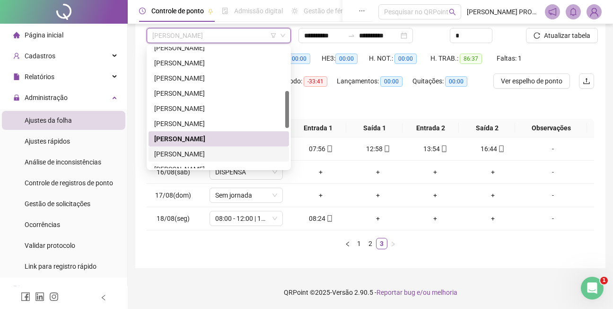
click at [238, 154] on div "[PERSON_NAME]" at bounding box center [218, 154] width 129 height 10
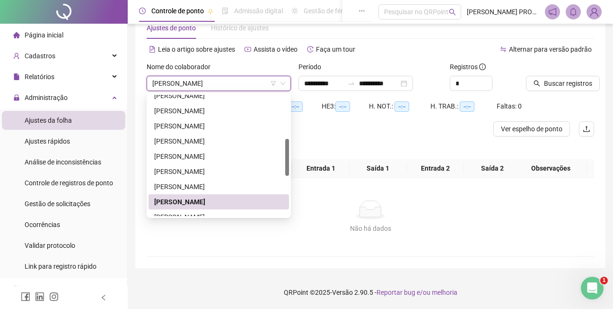
scroll to position [26, 0]
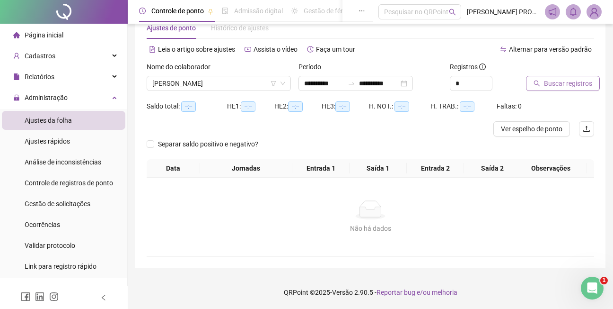
click at [565, 83] on span "Buscar registros" at bounding box center [568, 83] width 48 height 10
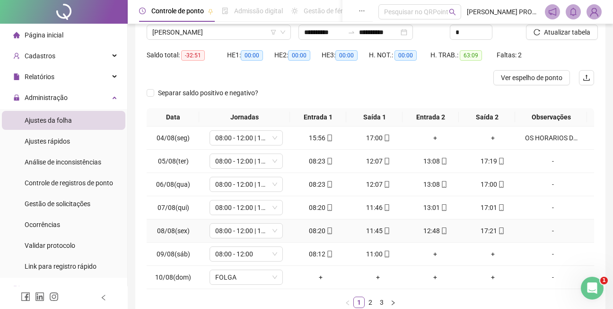
scroll to position [135, 0]
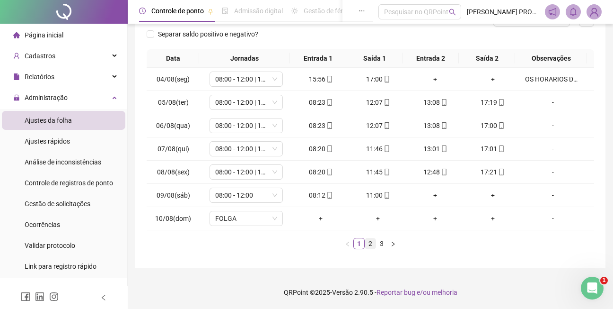
click at [371, 243] on link "2" at bounding box center [370, 243] width 10 height 10
click at [382, 241] on link "3" at bounding box center [382, 243] width 10 height 10
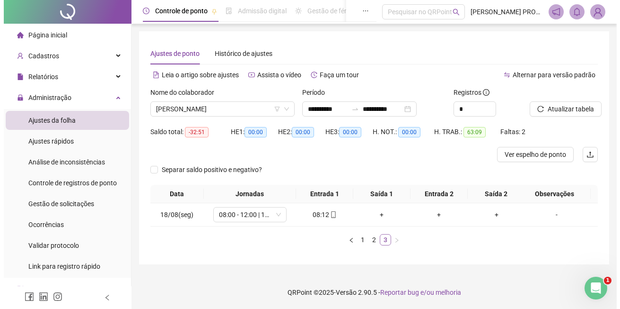
scroll to position [0, 0]
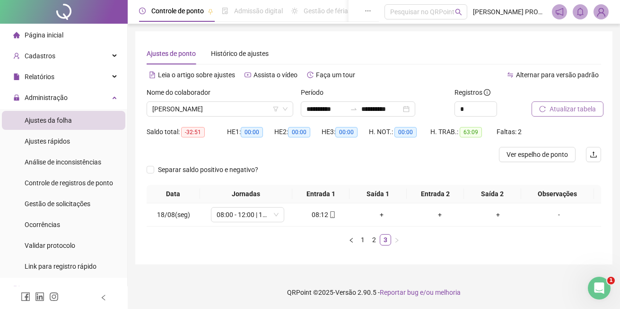
click at [572, 109] on span "Atualizar tabela" at bounding box center [573, 109] width 46 height 10
click at [276, 109] on icon "filter" at bounding box center [276, 109] width 6 height 6
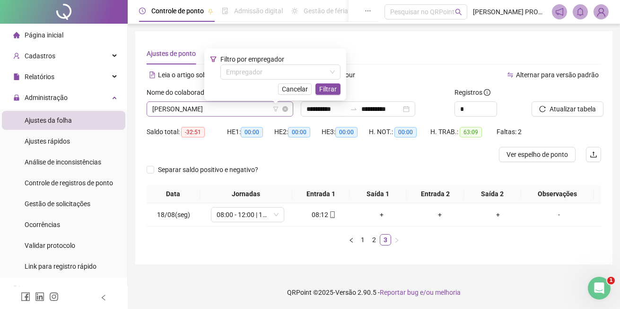
click at [239, 106] on span "[PERSON_NAME]" at bounding box center [219, 109] width 135 height 14
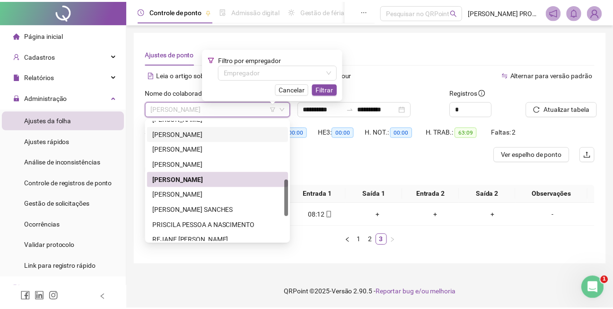
scroll to position [220, 0]
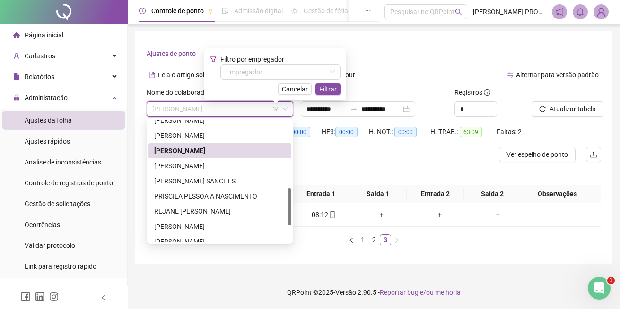
drag, startPoint x: 290, startPoint y: 191, endPoint x: 286, endPoint y: 214, distance: 24.0
click at [286, 214] on div "[PERSON_NAME] [PERSON_NAME] A NASCIMENTO [PERSON_NAME]" at bounding box center [220, 180] width 143 height 121
click at [207, 181] on div "[PERSON_NAME] SANCHES" at bounding box center [220, 181] width 132 height 10
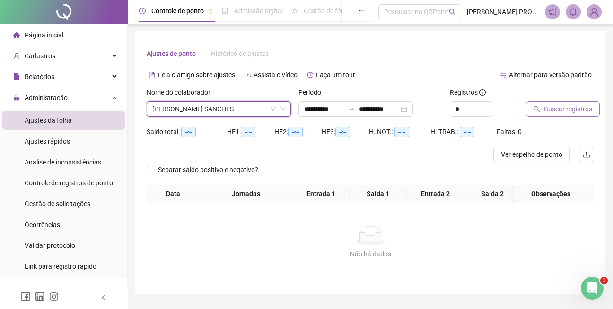
click at [568, 109] on span "Buscar registros" at bounding box center [568, 109] width 48 height 10
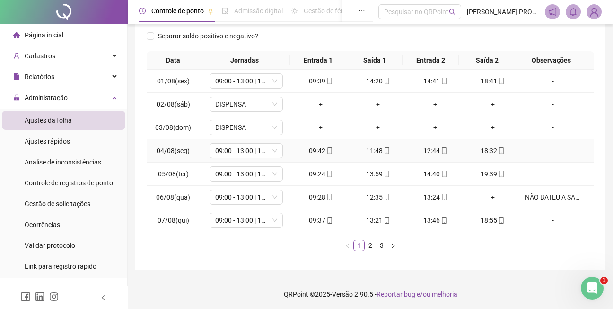
scroll to position [143, 0]
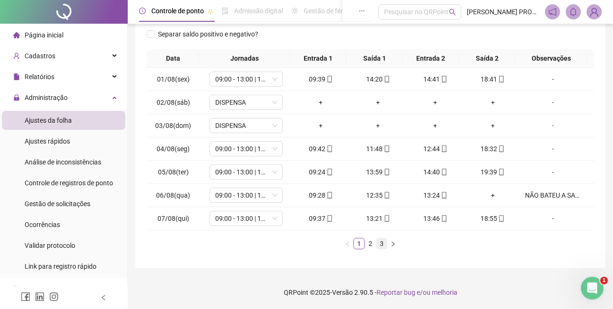
click at [380, 243] on link "3" at bounding box center [382, 243] width 10 height 10
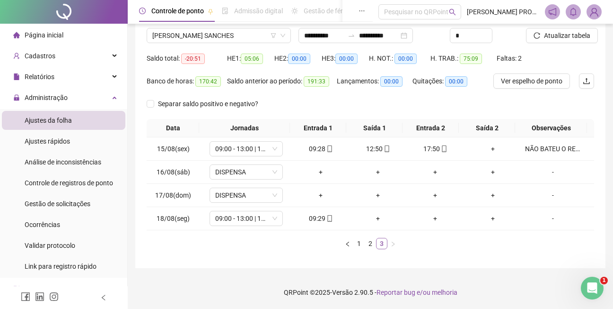
scroll to position [73, 0]
click at [569, 34] on span "Atualizar tabela" at bounding box center [567, 35] width 46 height 10
click at [265, 35] on span "[PERSON_NAME] SANCHES" at bounding box center [218, 35] width 133 height 14
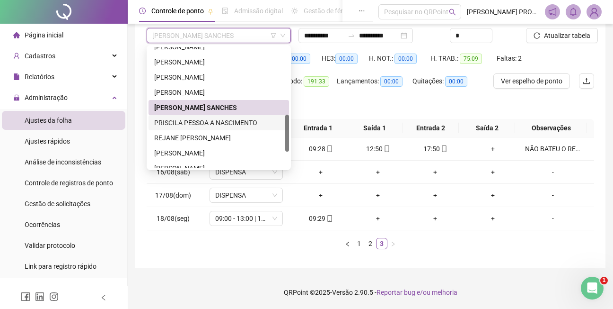
click at [230, 123] on div "PRISCILA PESSOA A NASCIMENTO" at bounding box center [218, 122] width 129 height 10
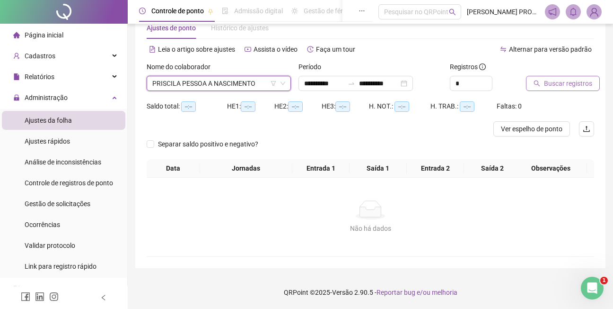
click at [557, 81] on span "Buscar registros" at bounding box center [568, 83] width 48 height 10
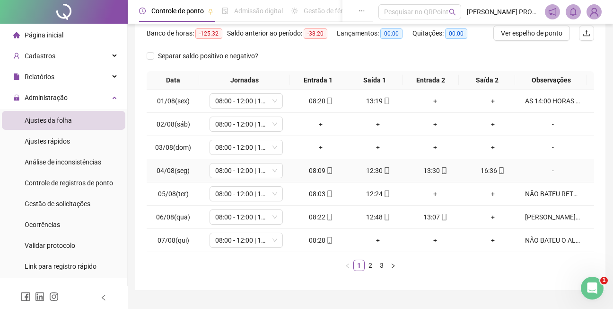
scroll to position [143, 0]
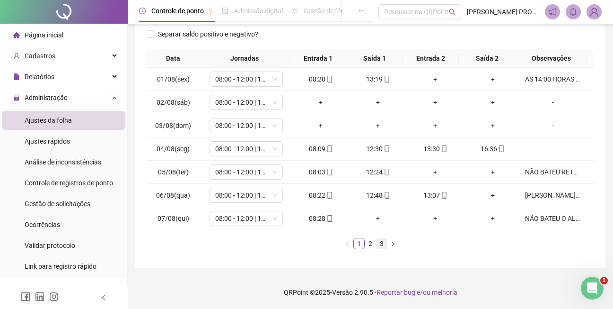
click at [382, 243] on link "3" at bounding box center [382, 243] width 10 height 10
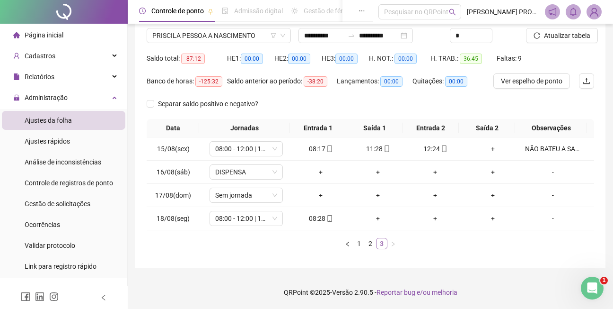
scroll to position [73, 0]
click at [369, 242] on link "2" at bounding box center [370, 243] width 10 height 10
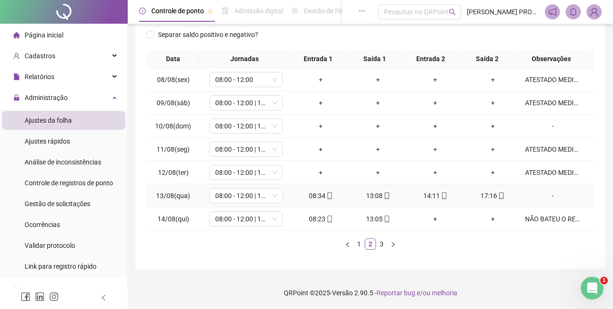
scroll to position [143, 0]
click at [383, 243] on link "3" at bounding box center [382, 243] width 10 height 10
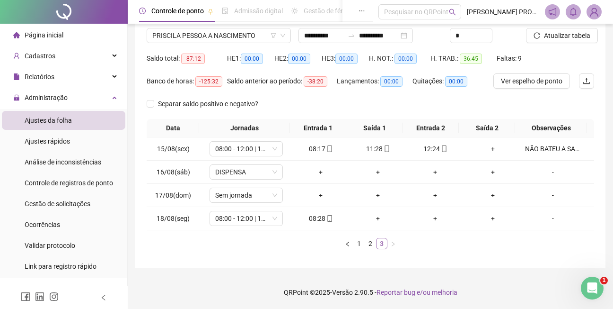
scroll to position [73, 0]
click at [572, 35] on span "Atualizar tabela" at bounding box center [567, 35] width 46 height 10
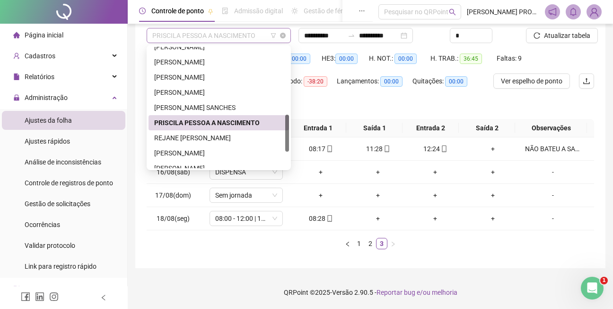
click at [257, 32] on span "PRISCILA PESSOA A NASCIMENTO" at bounding box center [218, 35] width 133 height 14
click at [211, 140] on div "REJANE [PERSON_NAME]" at bounding box center [218, 137] width 129 height 10
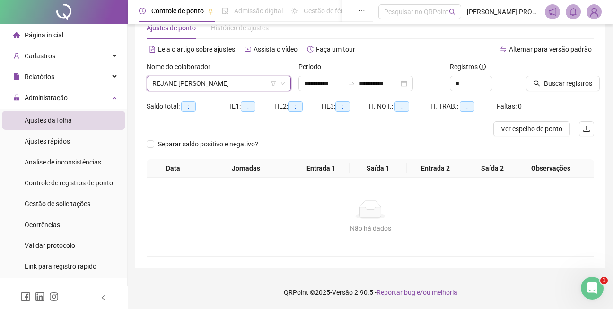
scroll to position [26, 0]
click at [562, 82] on span "Buscar registros" at bounding box center [568, 83] width 48 height 10
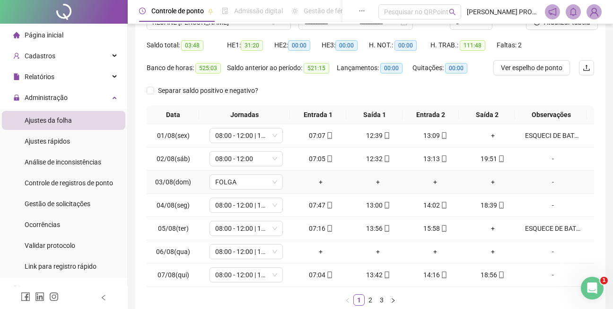
scroll to position [143, 0]
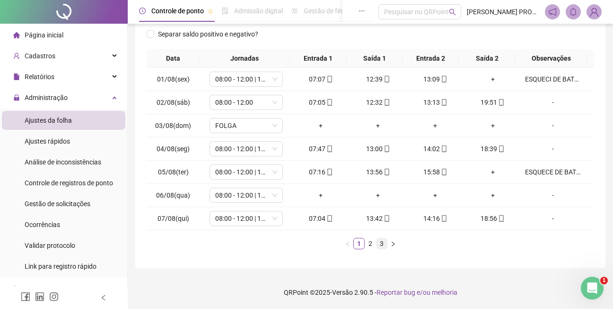
click at [383, 244] on link "3" at bounding box center [382, 243] width 10 height 10
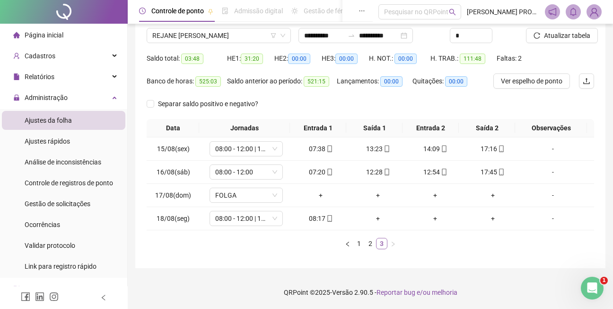
scroll to position [73, 0]
click at [569, 36] on span "Atualizar tabela" at bounding box center [567, 35] width 46 height 10
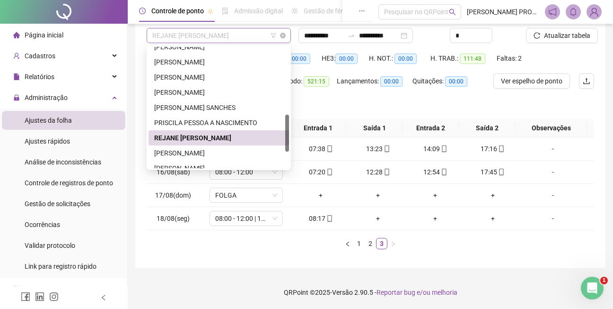
click at [256, 35] on span "REJANE [PERSON_NAME]" at bounding box center [218, 35] width 133 height 14
click at [206, 153] on div "[PERSON_NAME]" at bounding box center [218, 153] width 129 height 10
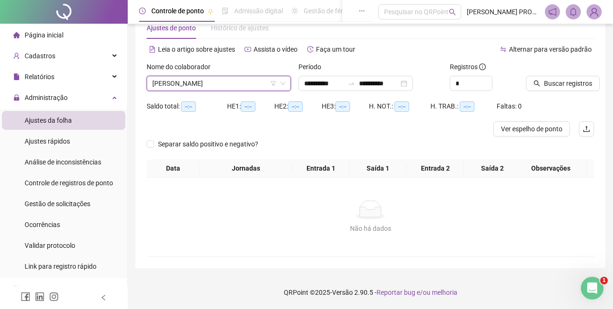
scroll to position [26, 0]
click at [580, 85] on span "Buscar registros" at bounding box center [568, 83] width 48 height 10
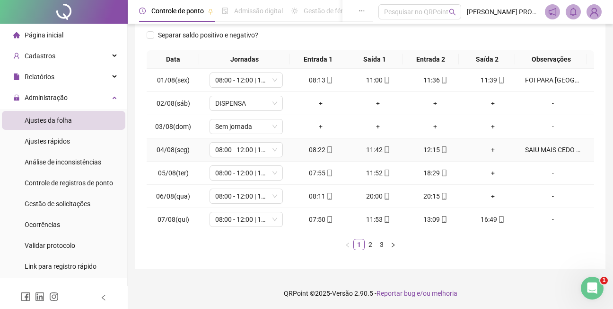
scroll to position [143, 0]
click at [382, 243] on link "3" at bounding box center [382, 243] width 10 height 10
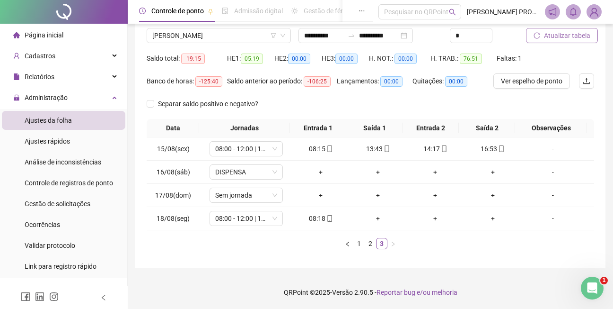
click at [563, 36] on span "Atualizar tabela" at bounding box center [567, 35] width 46 height 10
click at [255, 35] on span "[PERSON_NAME]" at bounding box center [218, 35] width 133 height 14
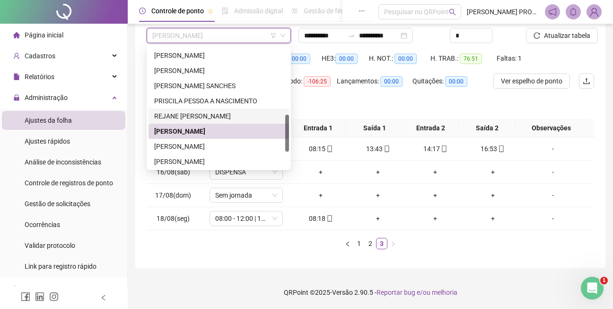
scroll to position [252, 0]
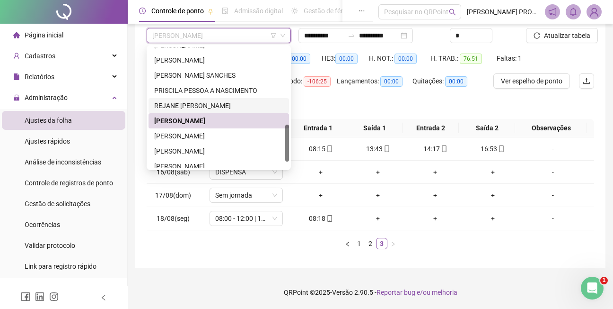
drag, startPoint x: 288, startPoint y: 146, endPoint x: 287, endPoint y: 156, distance: 9.9
click at [287, 156] on div at bounding box center [287, 142] width 4 height 37
click at [217, 136] on div "[PERSON_NAME]" at bounding box center [218, 136] width 129 height 10
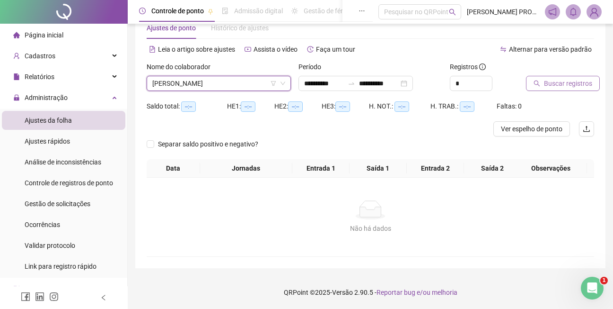
click at [572, 85] on span "Buscar registros" at bounding box center [568, 83] width 48 height 10
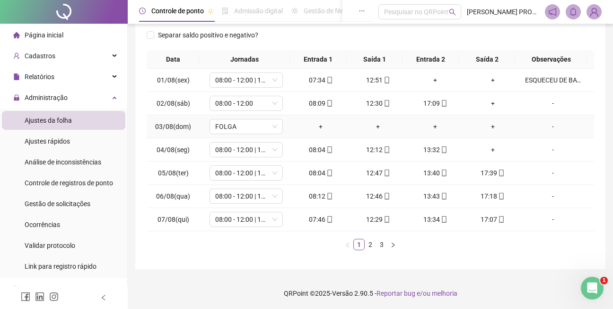
scroll to position [143, 0]
click at [380, 243] on link "3" at bounding box center [382, 243] width 10 height 10
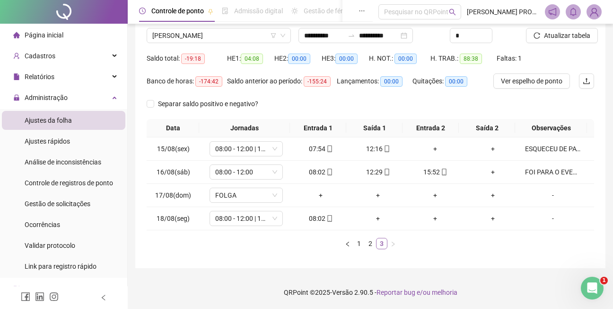
scroll to position [73, 0]
click at [566, 35] on span "Atualizar tabela" at bounding box center [567, 35] width 46 height 10
click at [257, 37] on span "[PERSON_NAME]" at bounding box center [218, 35] width 133 height 14
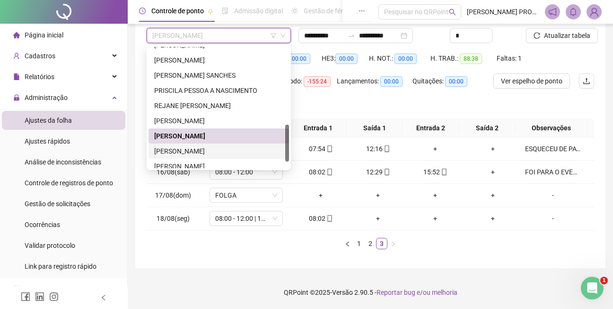
click at [216, 149] on div "[PERSON_NAME]" at bounding box center [218, 151] width 129 height 10
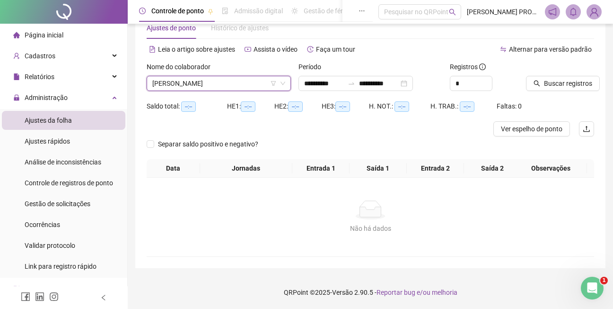
scroll to position [26, 0]
click at [568, 83] on span "Buscar registros" at bounding box center [568, 83] width 48 height 10
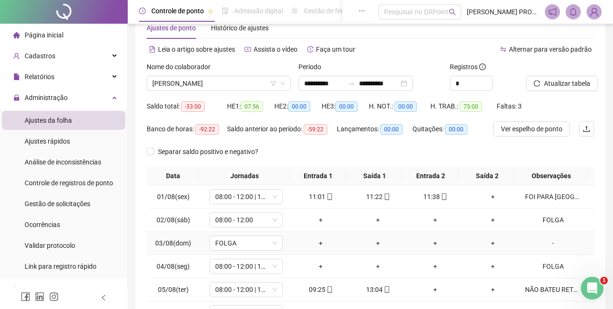
scroll to position [143, 0]
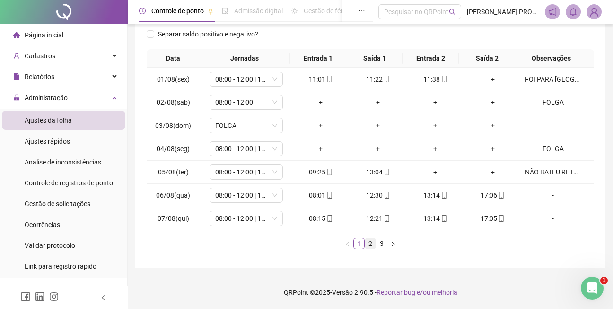
click at [369, 245] on link "2" at bounding box center [370, 243] width 10 height 10
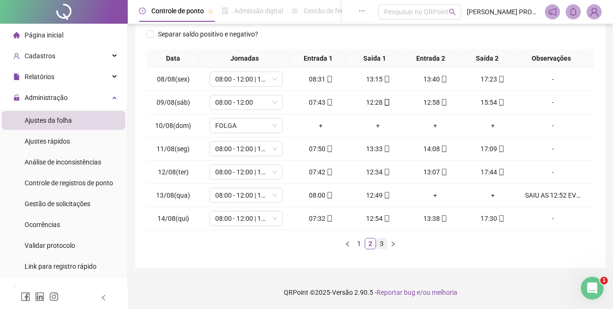
click at [382, 242] on link "3" at bounding box center [382, 243] width 10 height 10
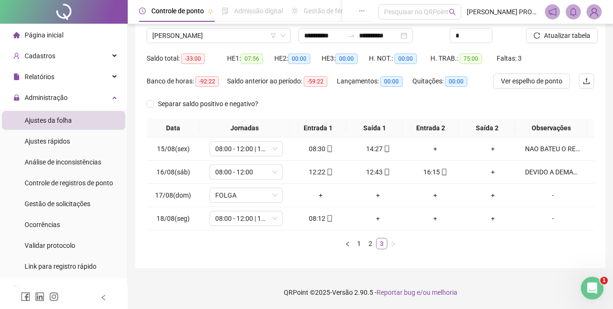
scroll to position [73, 0]
click at [561, 32] on span "Atualizar tabela" at bounding box center [567, 35] width 46 height 10
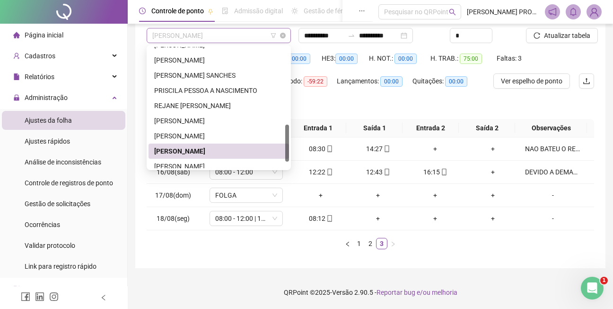
click at [258, 31] on span "[PERSON_NAME]" at bounding box center [218, 35] width 133 height 14
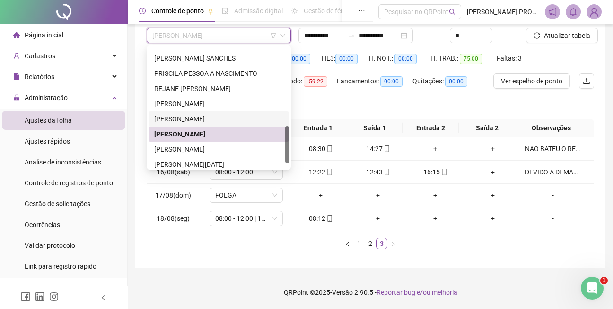
scroll to position [273, 0]
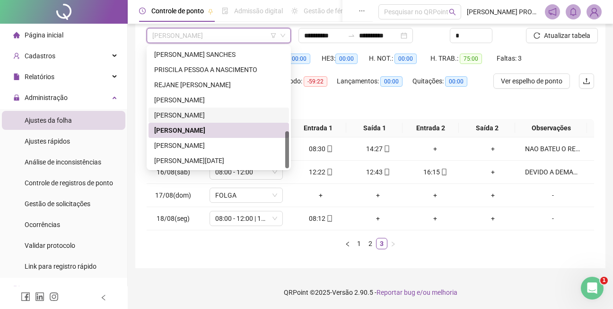
drag, startPoint x: 287, startPoint y: 145, endPoint x: 287, endPoint y: 161, distance: 16.1
click at [287, 161] on div at bounding box center [287, 149] width 4 height 37
click at [186, 146] on div "[PERSON_NAME]" at bounding box center [218, 145] width 129 height 10
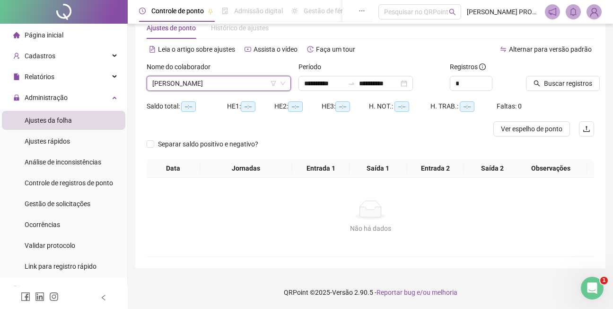
scroll to position [26, 0]
click at [562, 83] on span "Buscar registros" at bounding box center [568, 83] width 48 height 10
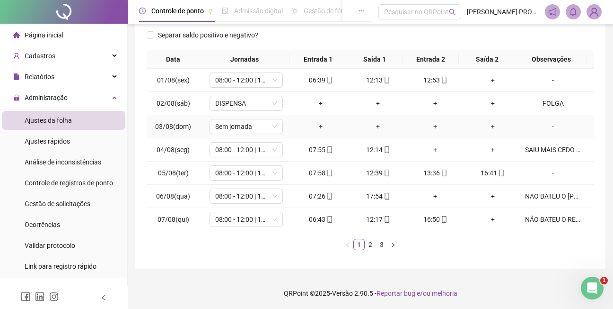
scroll to position [143, 0]
click at [381, 244] on link "3" at bounding box center [382, 243] width 10 height 10
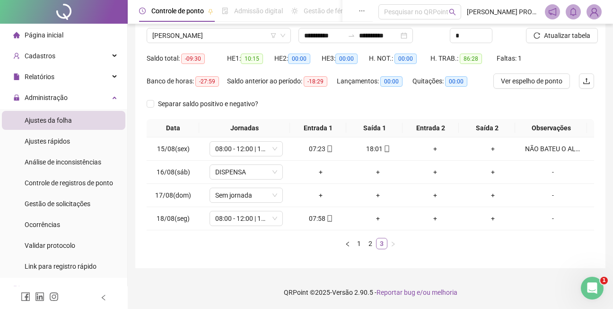
scroll to position [73, 0]
click at [567, 33] on span "Atualizar tabela" at bounding box center [567, 35] width 46 height 10
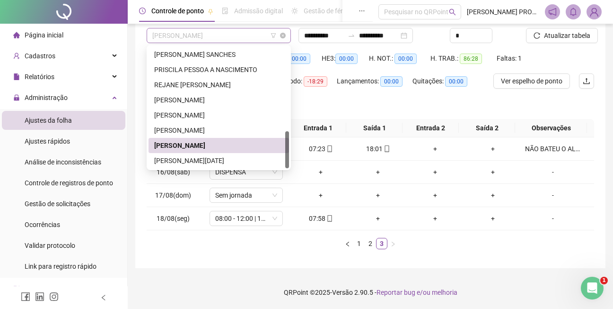
click at [252, 36] on span "[PERSON_NAME]" at bounding box center [218, 35] width 133 height 14
click at [190, 161] on div "[PERSON_NAME][DATE]" at bounding box center [218, 160] width 129 height 10
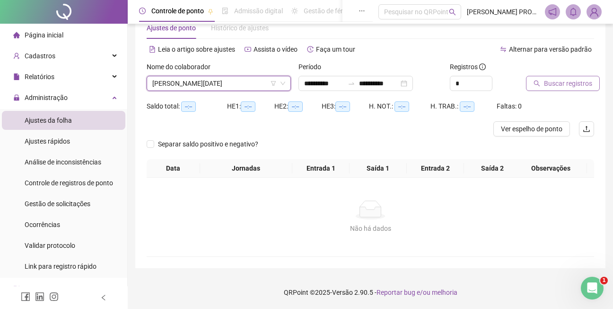
click at [565, 81] on span "Buscar registros" at bounding box center [568, 83] width 48 height 10
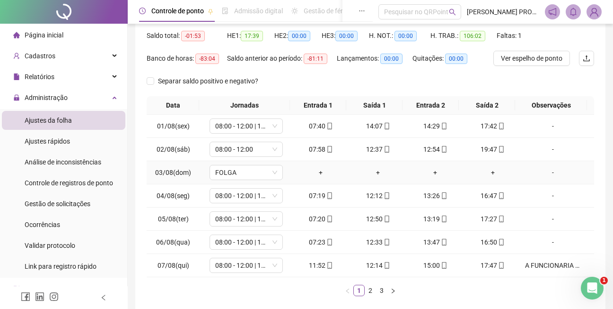
scroll to position [143, 0]
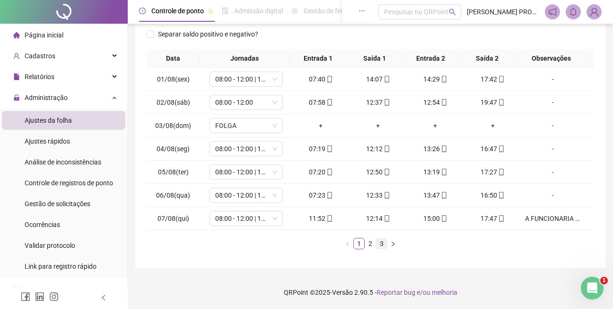
click at [381, 244] on link "3" at bounding box center [382, 243] width 10 height 10
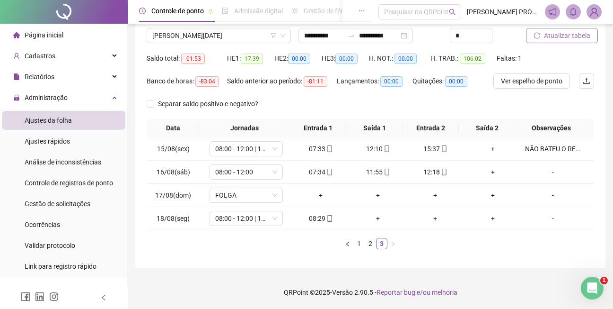
click at [556, 35] on span "Atualizar tabela" at bounding box center [567, 35] width 46 height 10
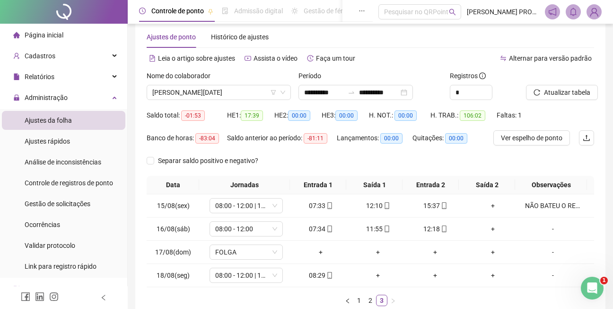
scroll to position [4, 0]
